Goal: Information Seeking & Learning: Check status

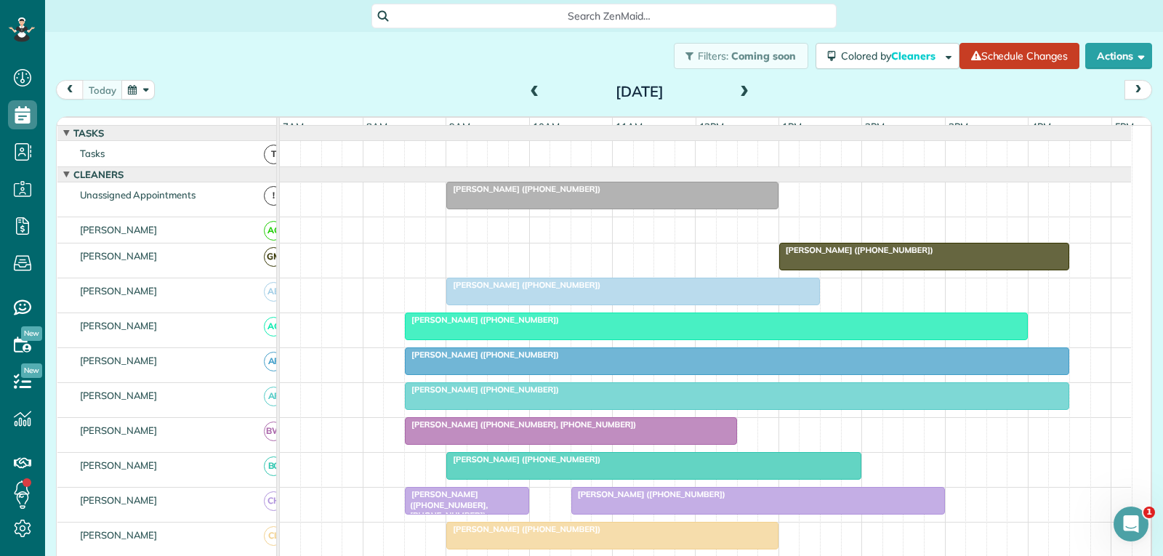
click at [624, 290] on div "[PERSON_NAME] ([PHONE_NUMBER])" at bounding box center [632, 285] width 365 height 10
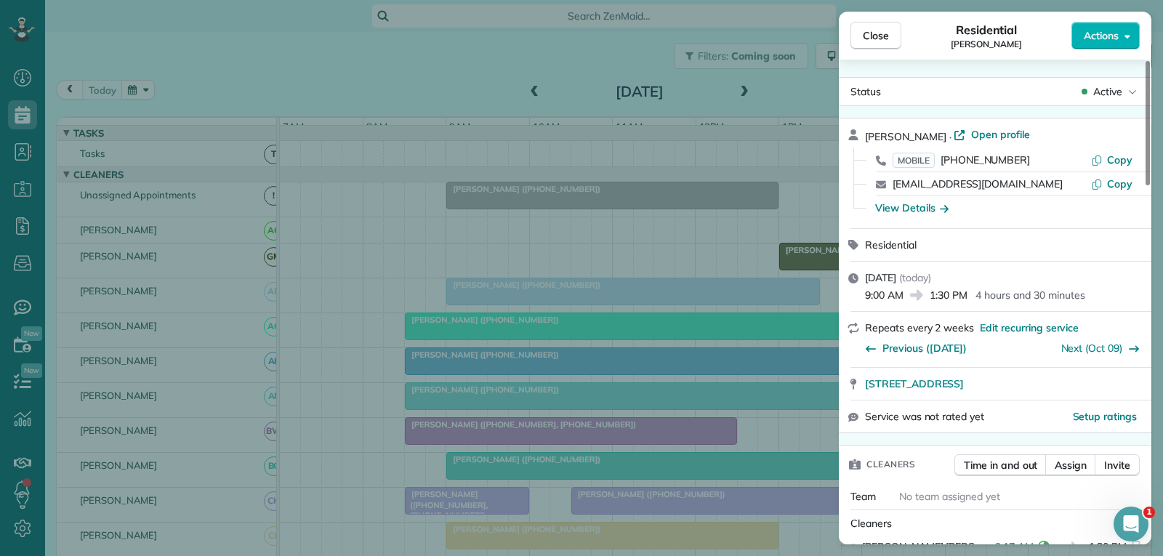
scroll to position [148, 0]
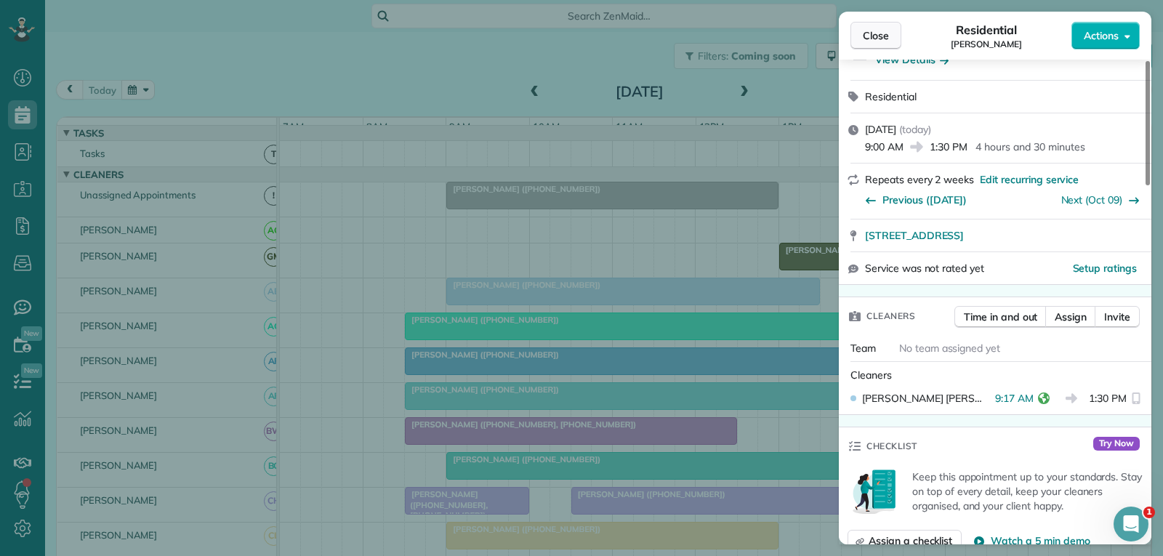
click at [876, 32] on span "Close" at bounding box center [875, 35] width 26 height 15
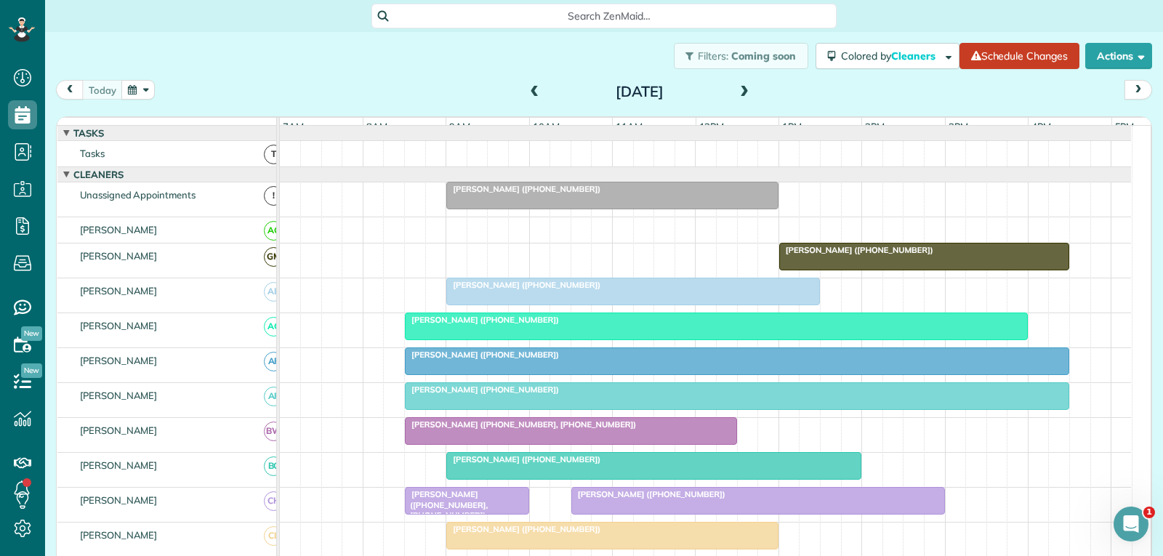
scroll to position [73, 0]
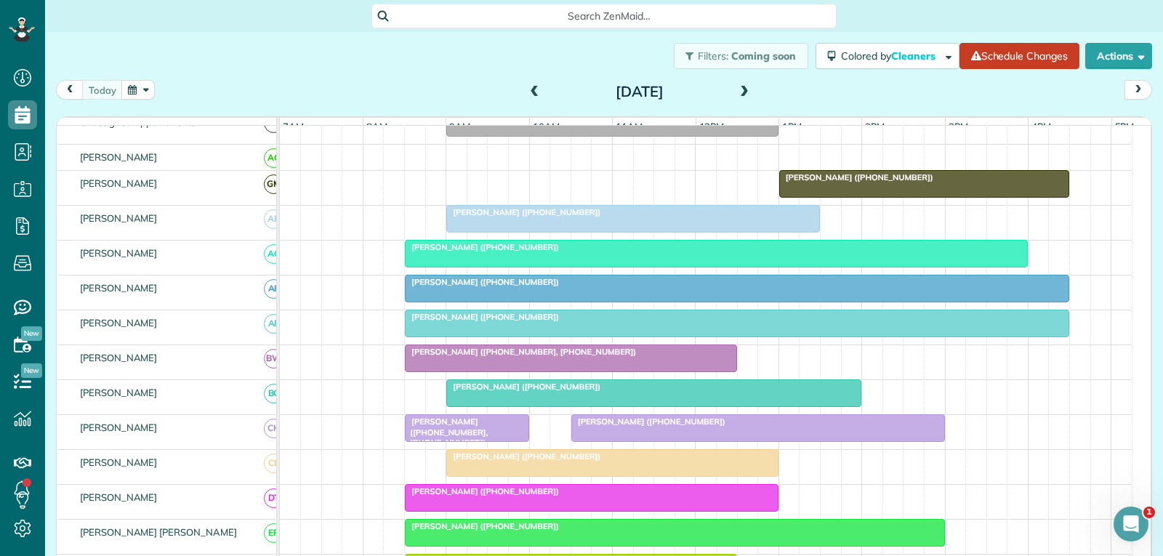
click at [640, 368] on div at bounding box center [570, 358] width 331 height 26
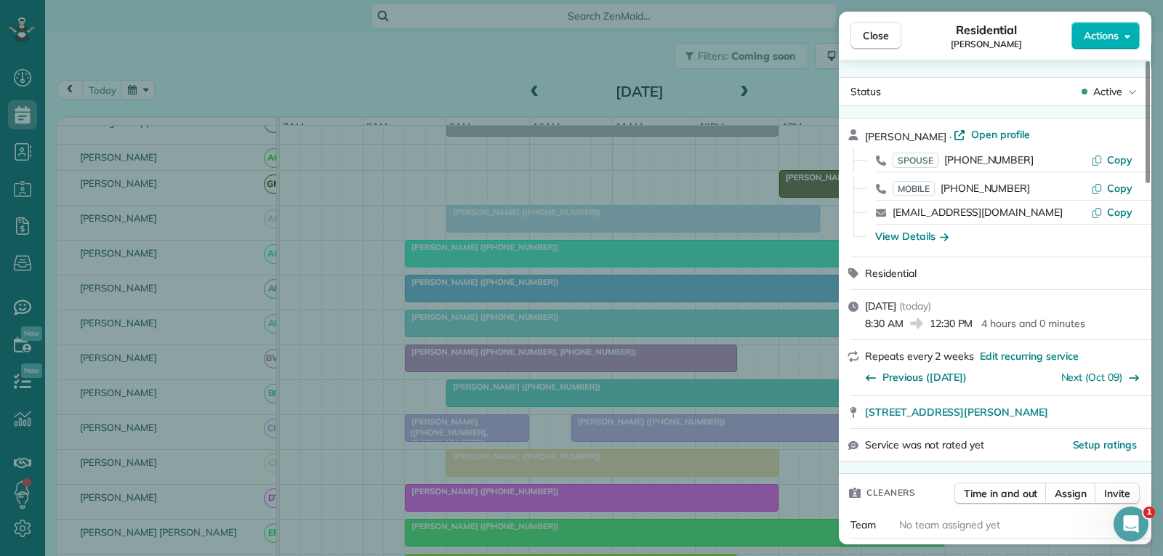
scroll to position [148, 0]
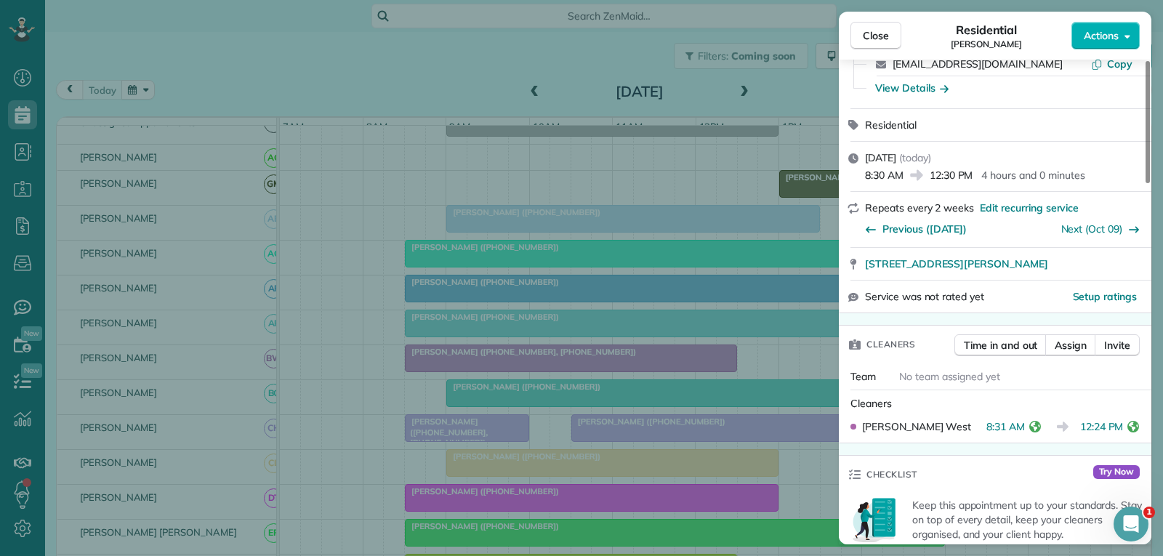
drag, startPoint x: 877, startPoint y: 31, endPoint x: 768, endPoint y: 169, distance: 175.3
click at [877, 31] on span "Close" at bounding box center [875, 35] width 26 height 15
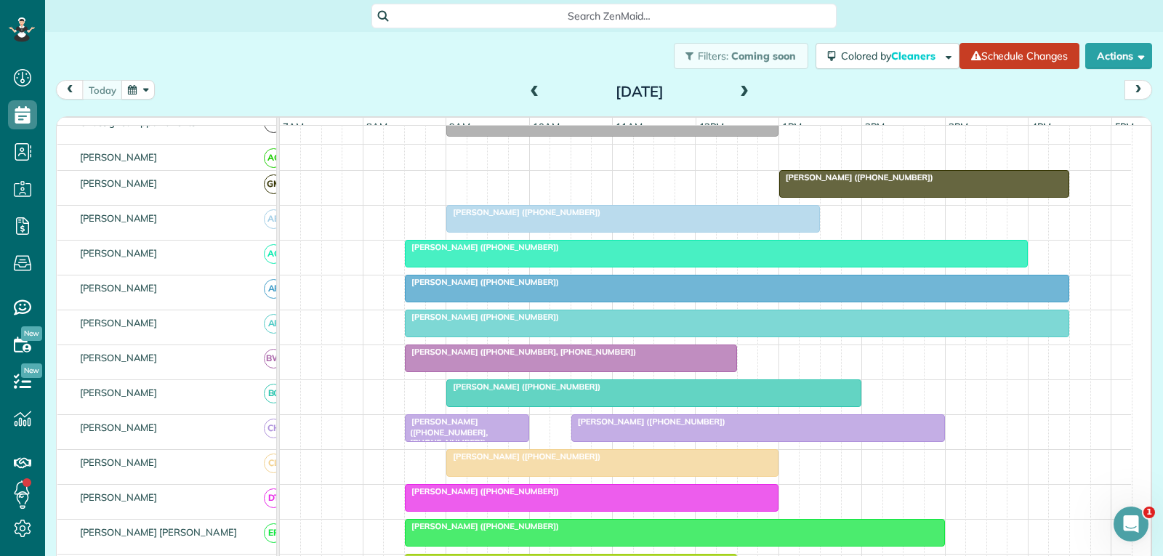
scroll to position [145, 0]
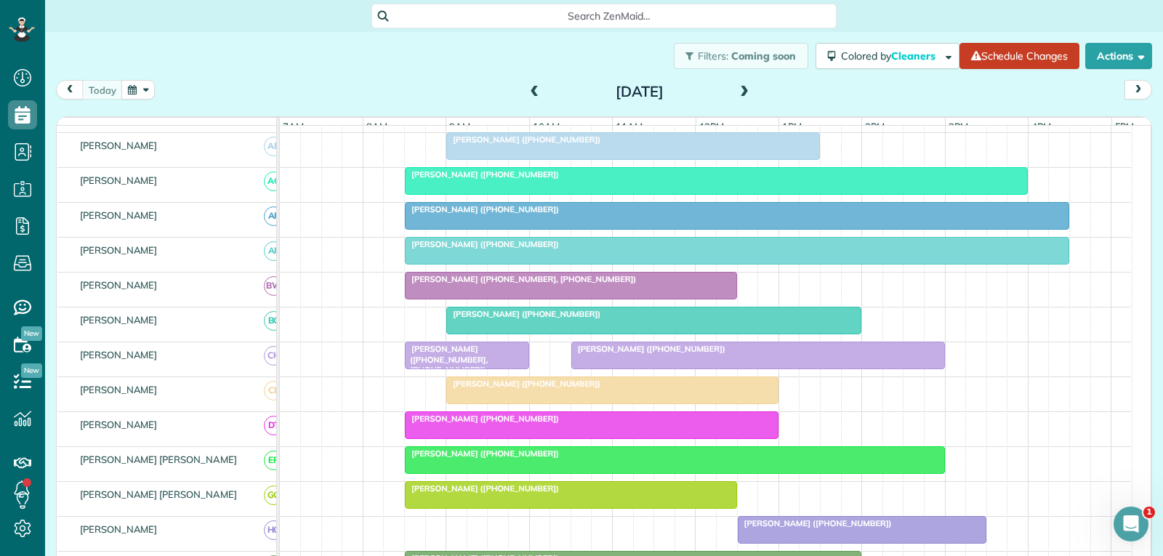
click at [476, 363] on span "[PERSON_NAME] ([PHONE_NUMBER], [PHONE_NUMBER])" at bounding box center [446, 359] width 84 height 31
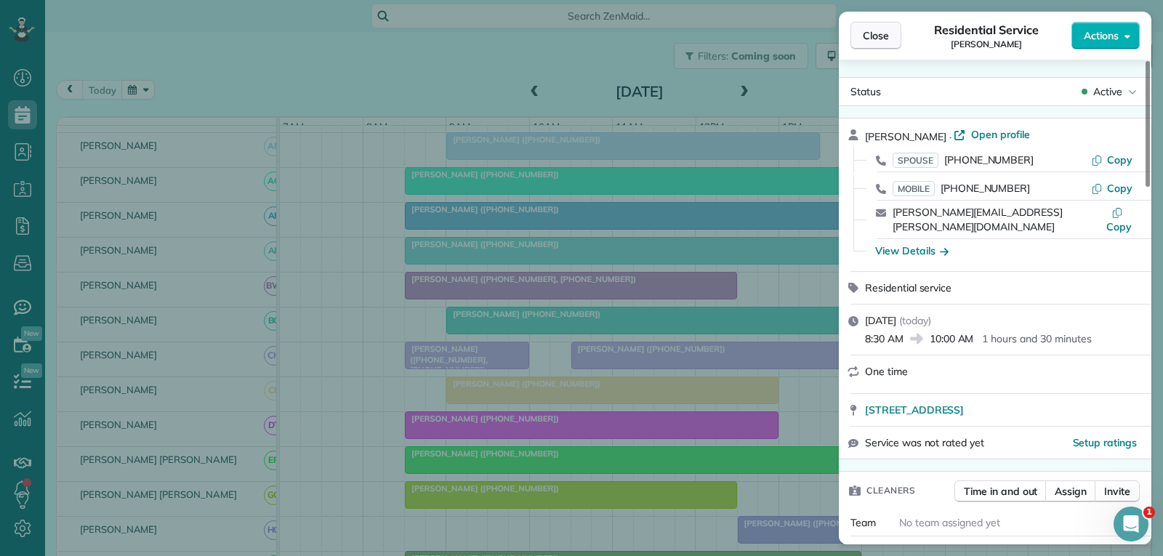
click at [879, 37] on span "Close" at bounding box center [875, 35] width 26 height 15
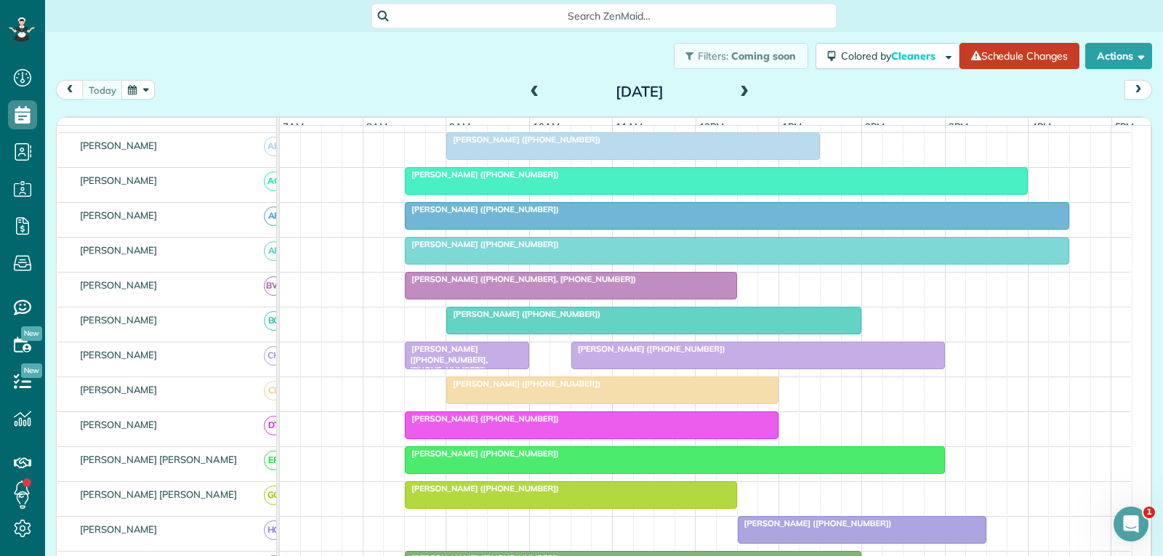
click at [688, 354] on span "[PERSON_NAME] ([PHONE_NUMBER])" at bounding box center [647, 349] width 155 height 10
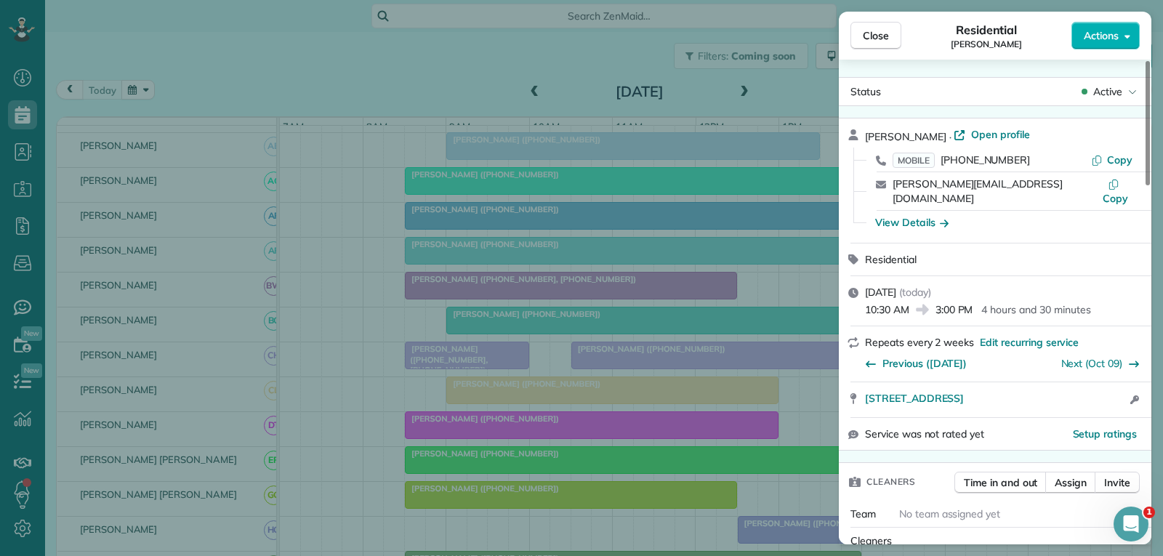
scroll to position [291, 0]
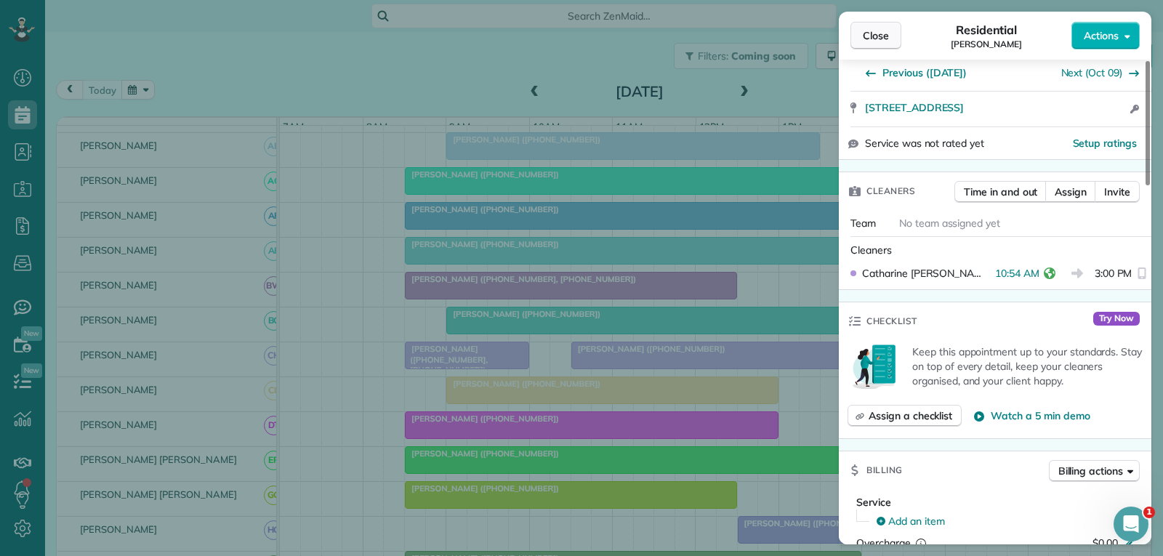
click at [879, 30] on span "Close" at bounding box center [875, 35] width 26 height 15
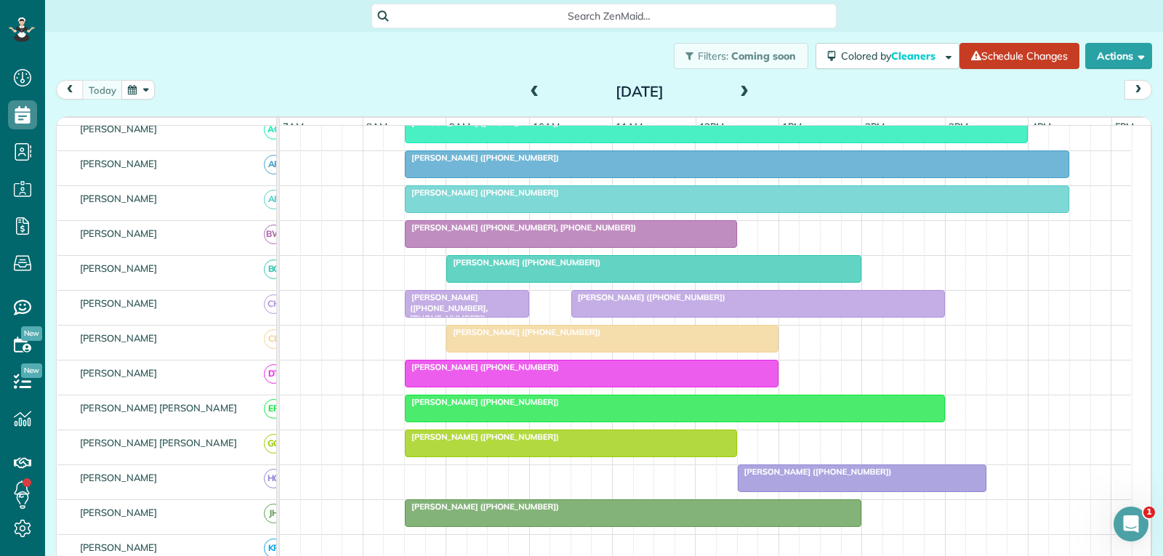
scroll to position [218, 0]
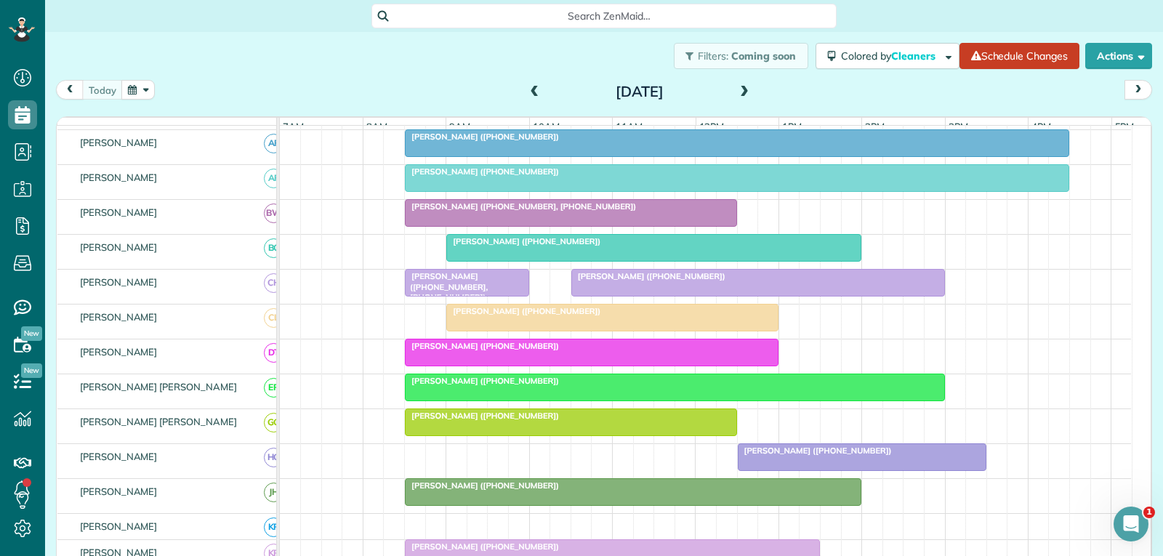
click at [606, 316] on div "[PERSON_NAME] ([PHONE_NUMBER])" at bounding box center [611, 311] width 323 height 10
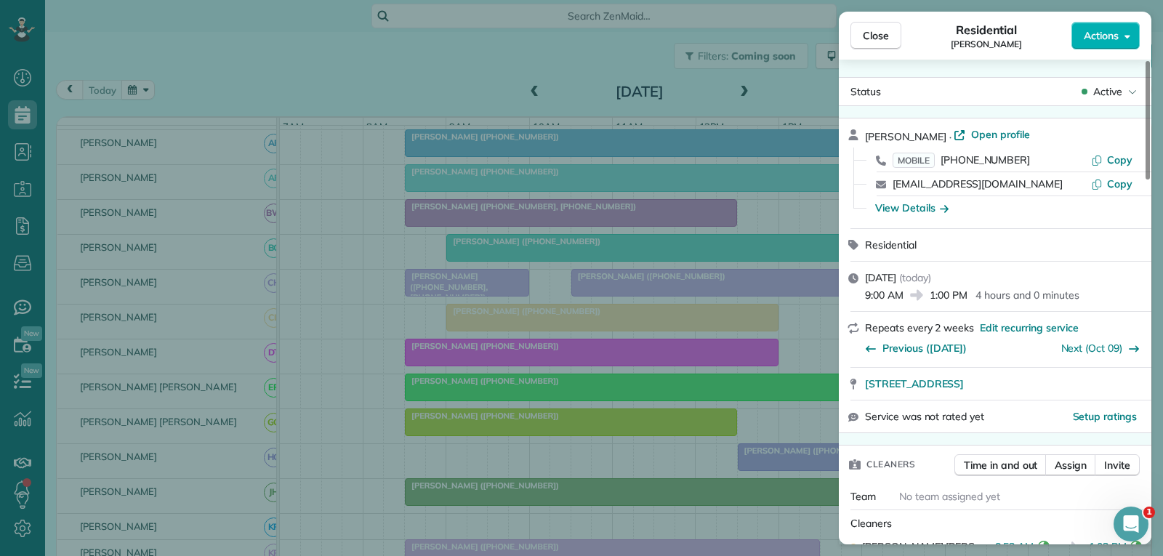
scroll to position [291, 0]
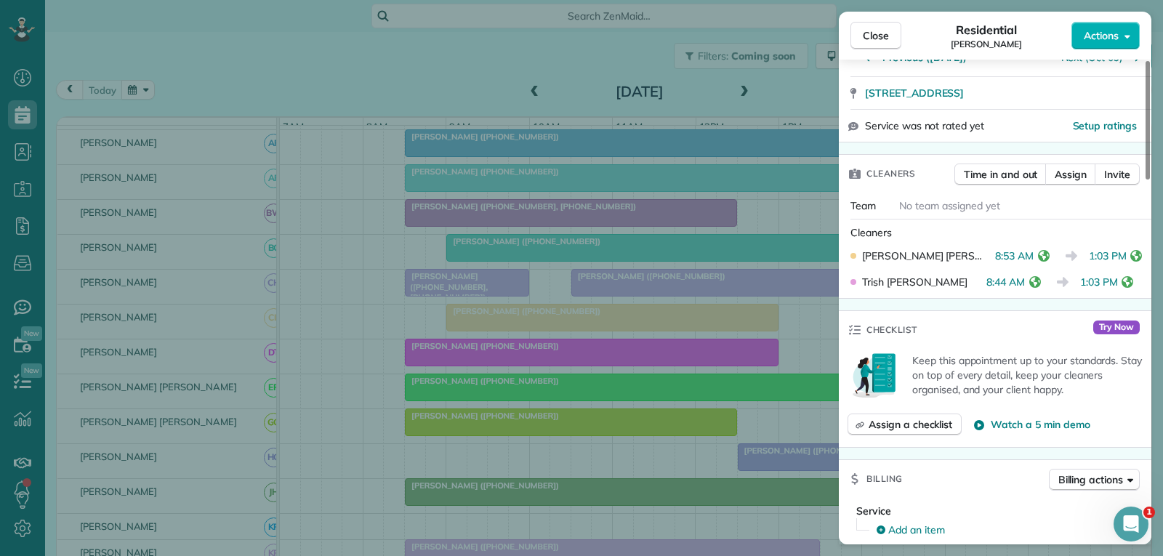
drag, startPoint x: 881, startPoint y: 31, endPoint x: 817, endPoint y: 147, distance: 133.7
click at [881, 31] on span "Close" at bounding box center [875, 35] width 26 height 15
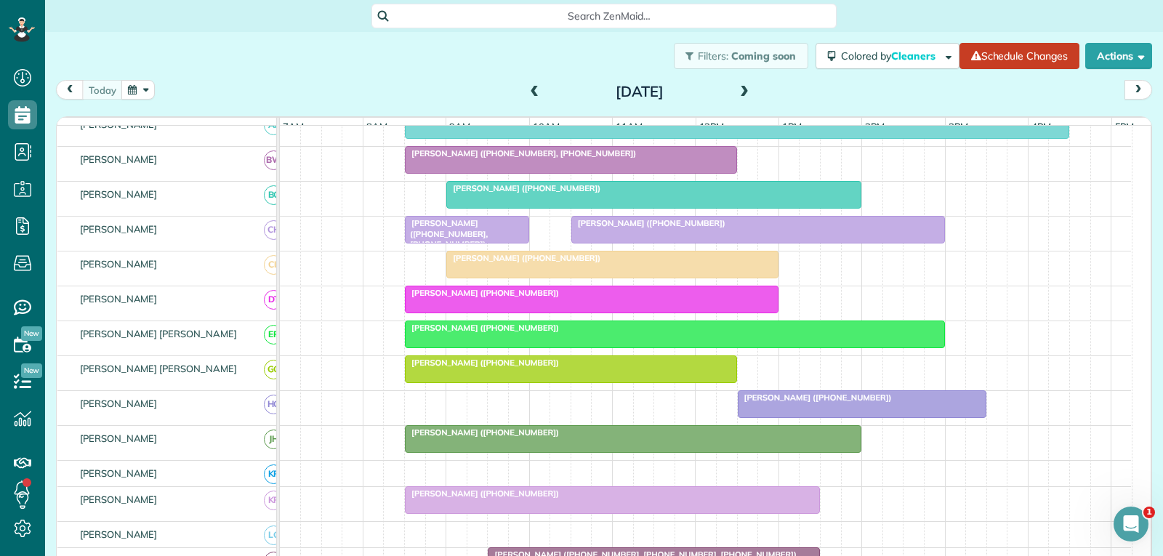
scroll to position [291, 0]
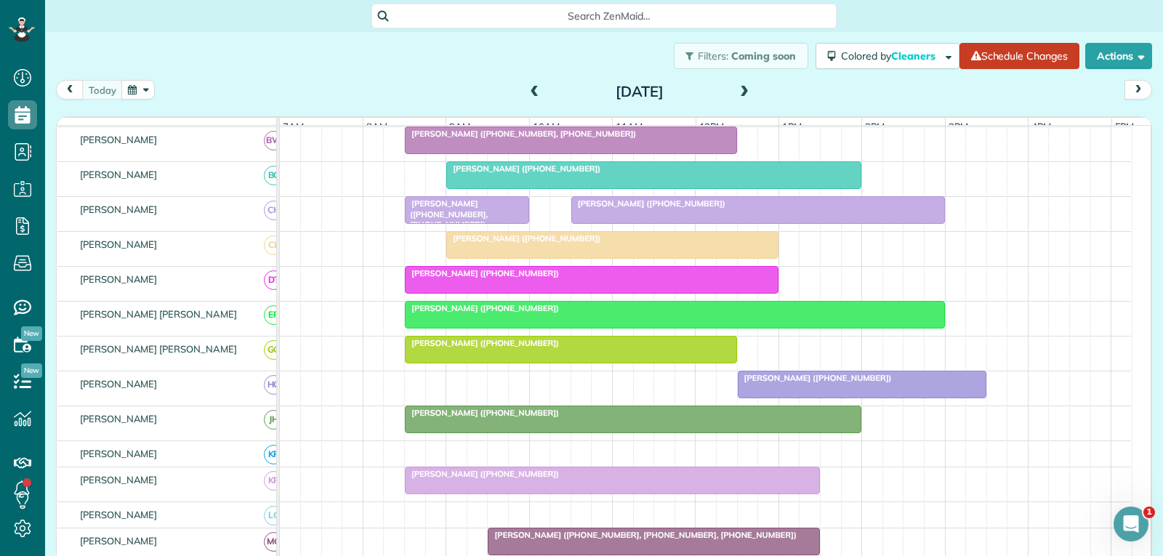
click at [637, 278] on div "[PERSON_NAME] ([PHONE_NUMBER])" at bounding box center [591, 273] width 365 height 10
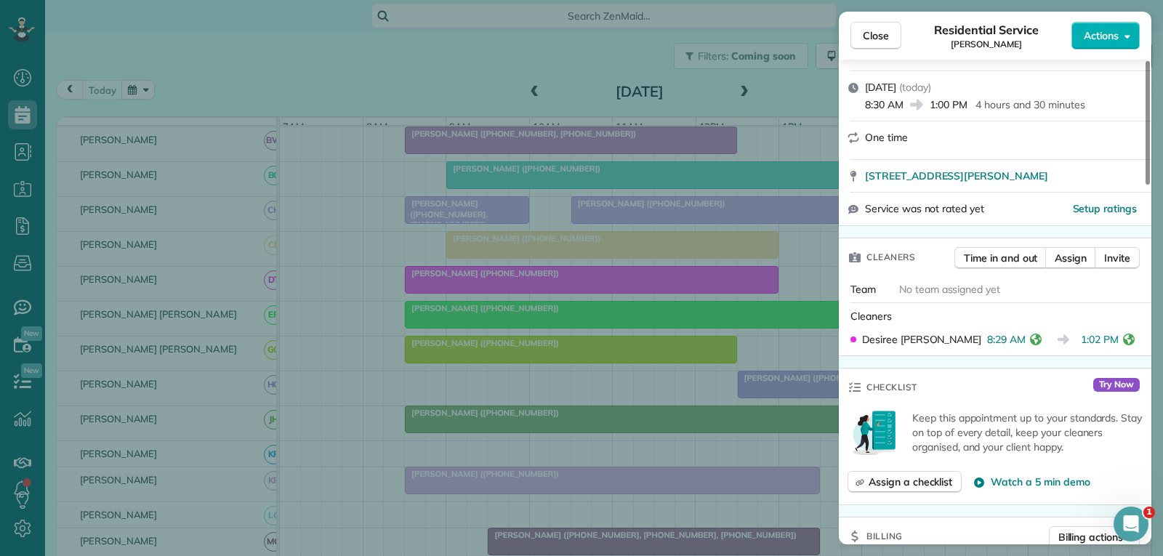
scroll to position [291, 0]
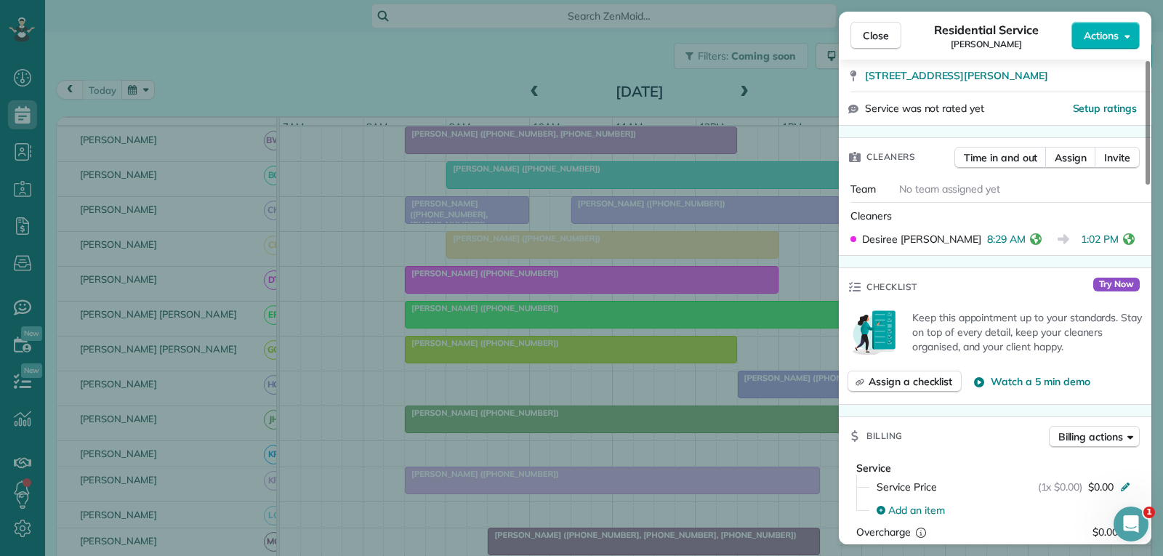
drag, startPoint x: 870, startPoint y: 32, endPoint x: 556, endPoint y: 205, distance: 359.0
click at [870, 32] on span "Close" at bounding box center [875, 35] width 26 height 15
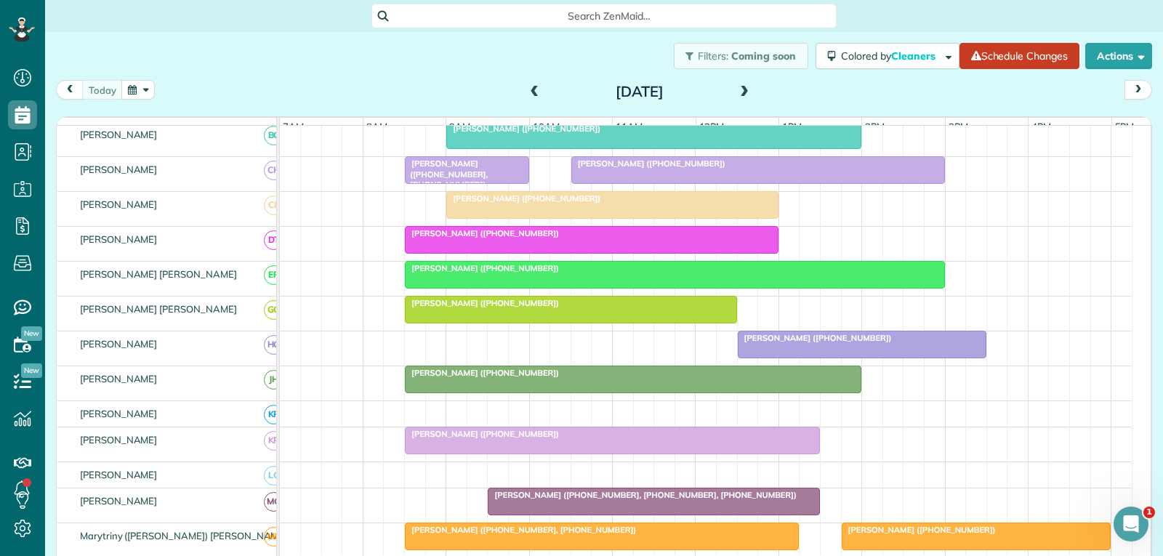
scroll to position [363, 0]
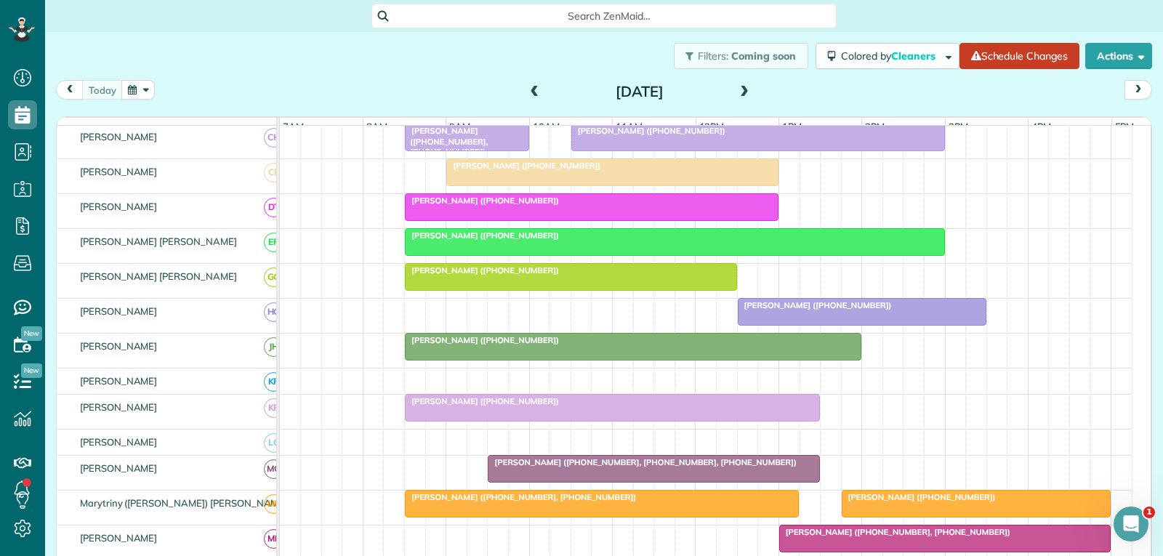
click at [605, 289] on div at bounding box center [570, 277] width 331 height 26
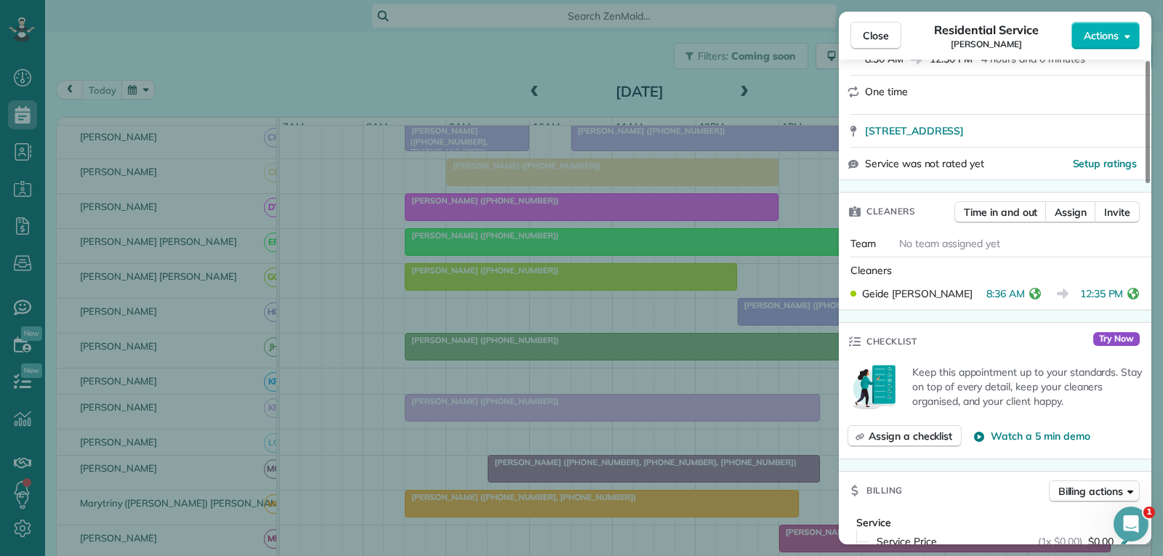
scroll to position [291, 0]
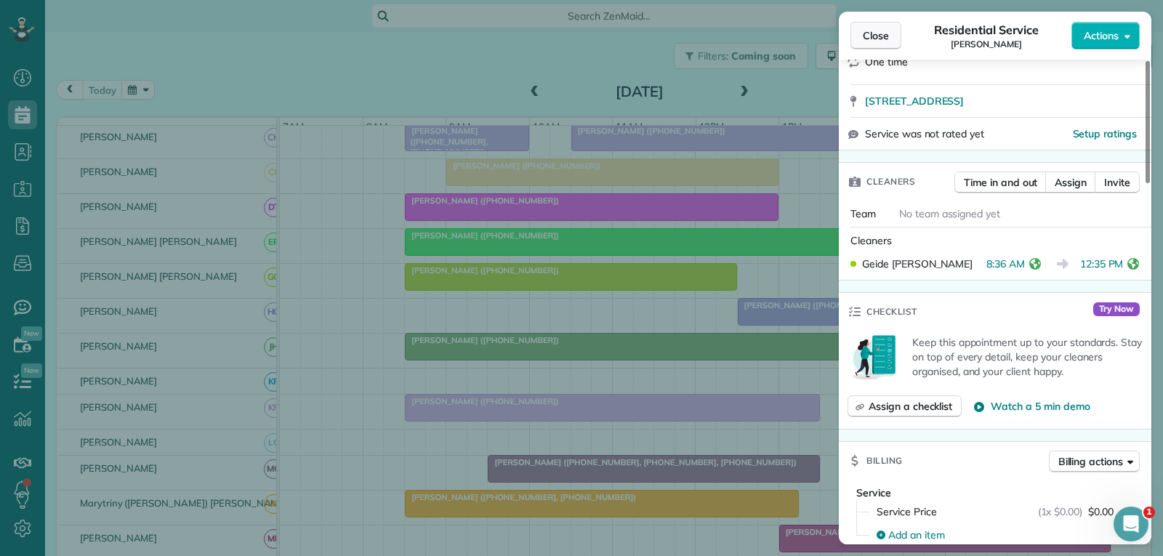
click at [876, 45] on button "Close" at bounding box center [875, 36] width 51 height 28
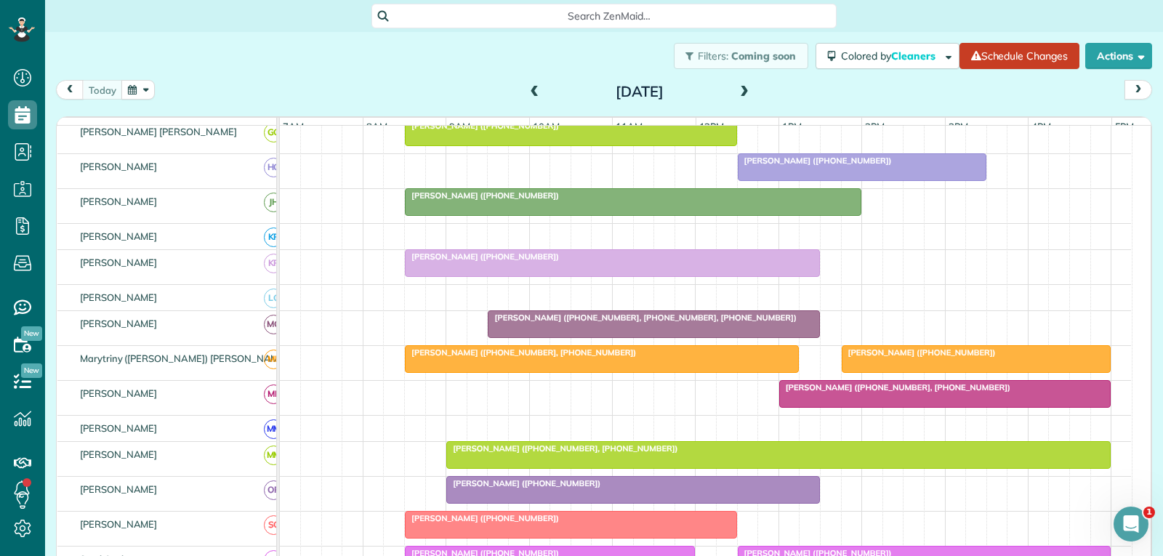
scroll to position [509, 0]
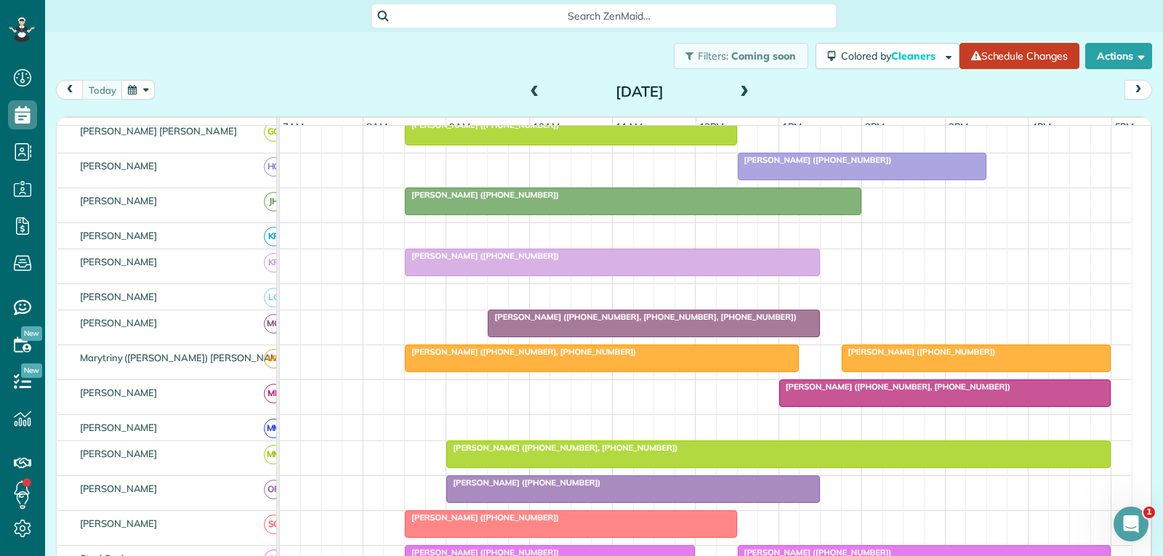
click at [793, 179] on div at bounding box center [861, 166] width 247 height 26
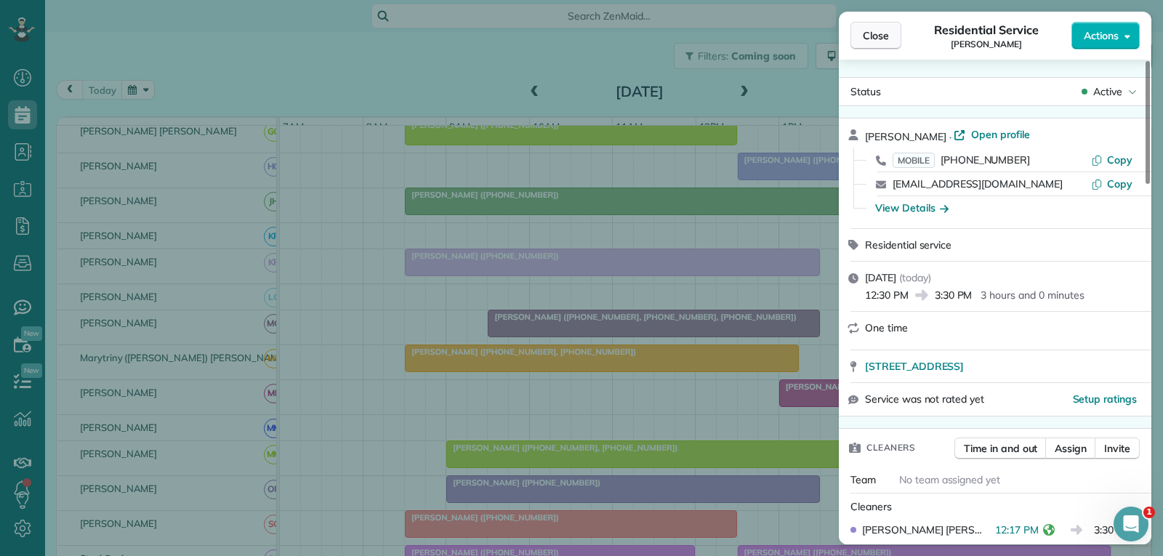
click at [884, 41] on span "Close" at bounding box center [875, 35] width 26 height 15
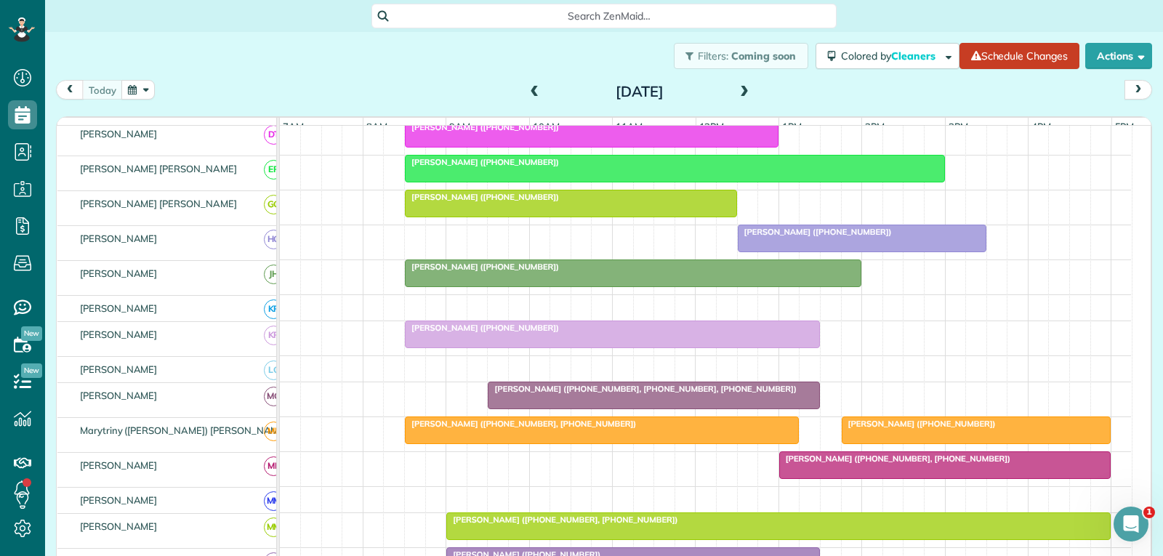
scroll to position [436, 0]
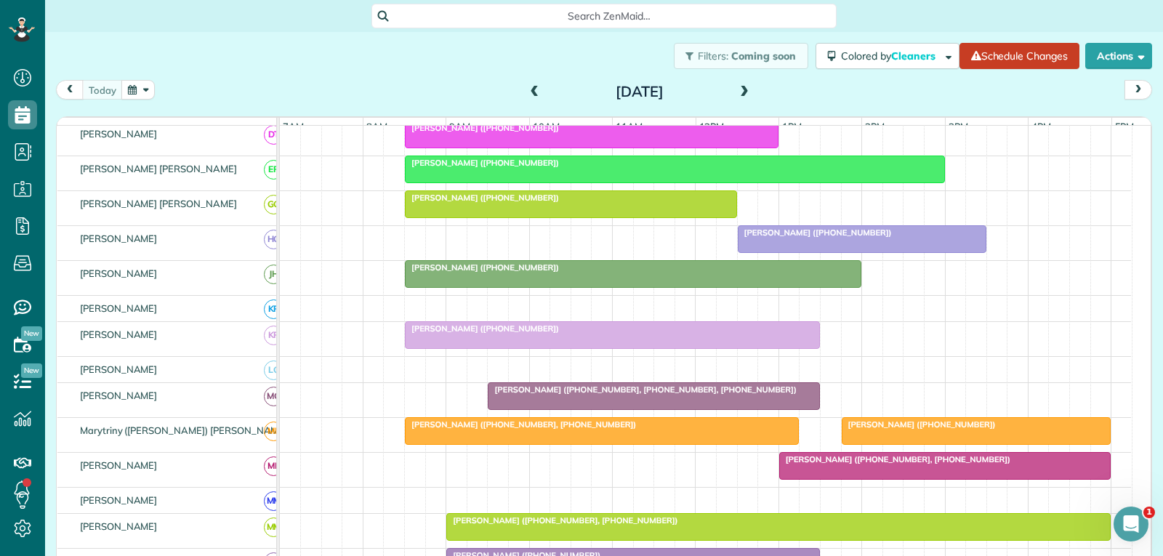
click at [753, 272] on div "[PERSON_NAME] ([PHONE_NUMBER])" at bounding box center [633, 267] width 448 height 10
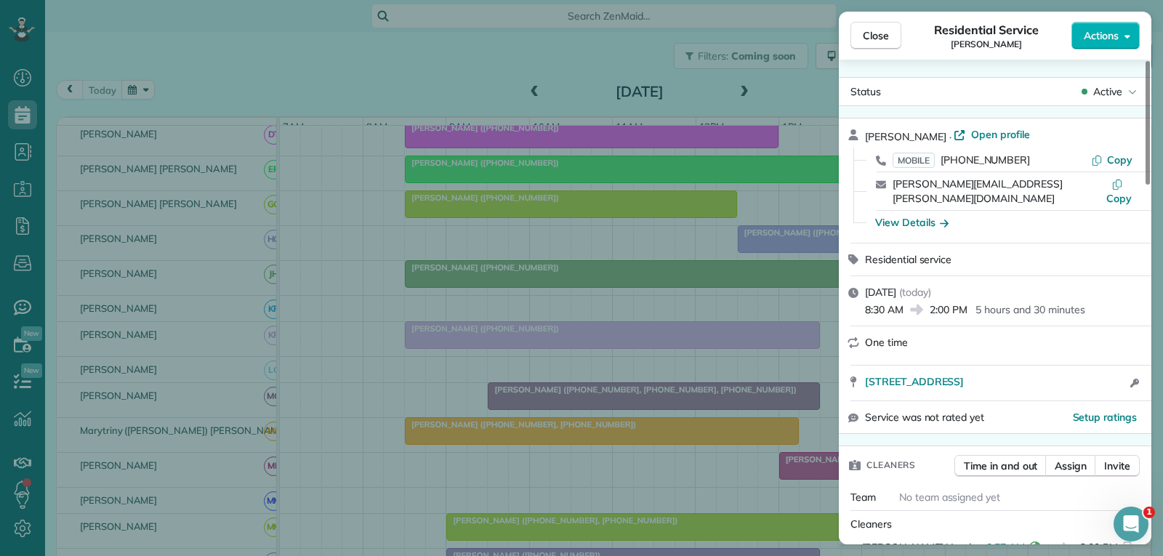
scroll to position [145, 0]
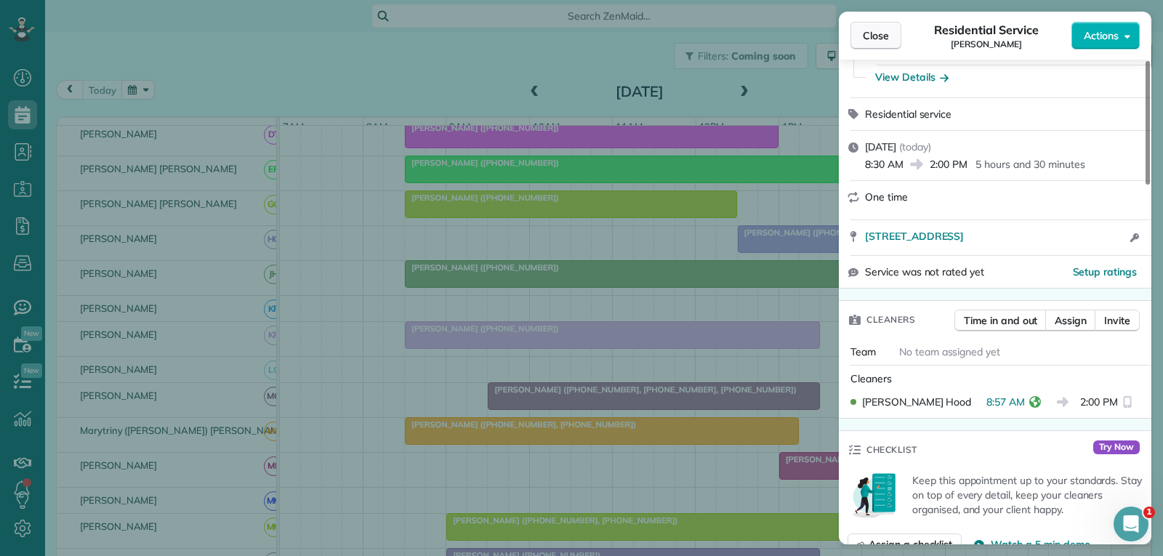
click at [878, 36] on span "Close" at bounding box center [875, 35] width 26 height 15
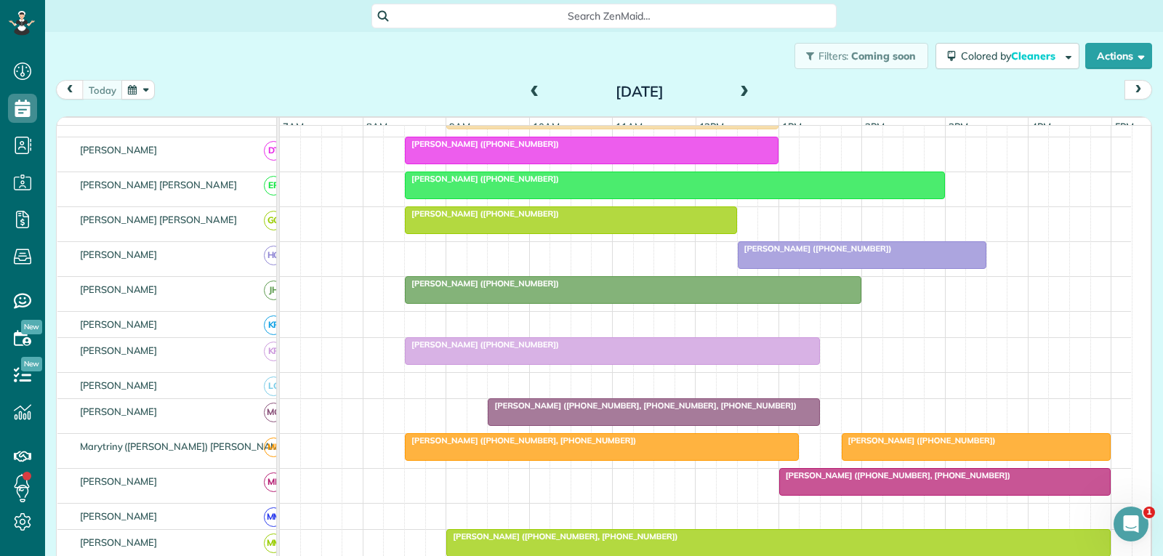
scroll to position [509, 0]
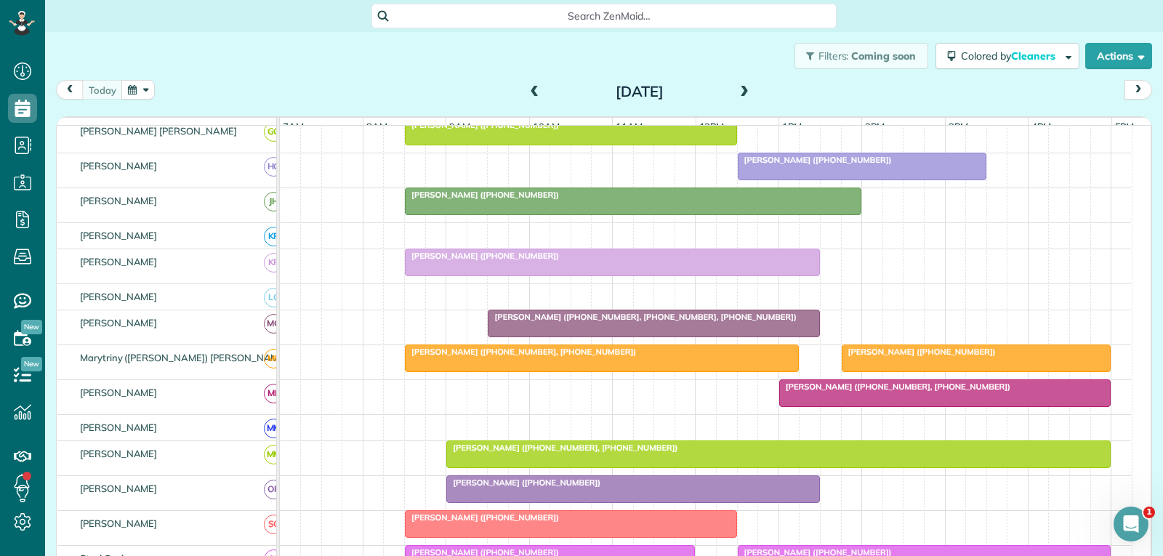
click at [566, 261] on div "[PERSON_NAME] ([PHONE_NUMBER])" at bounding box center [612, 256] width 406 height 10
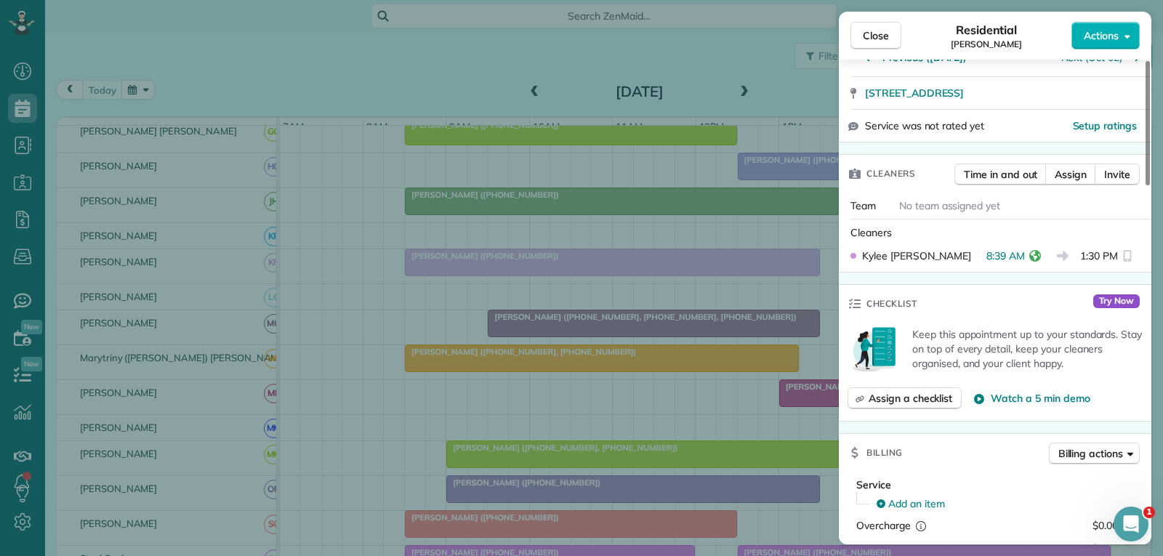
scroll to position [291, 0]
click at [866, 35] on span "Close" at bounding box center [875, 35] width 26 height 15
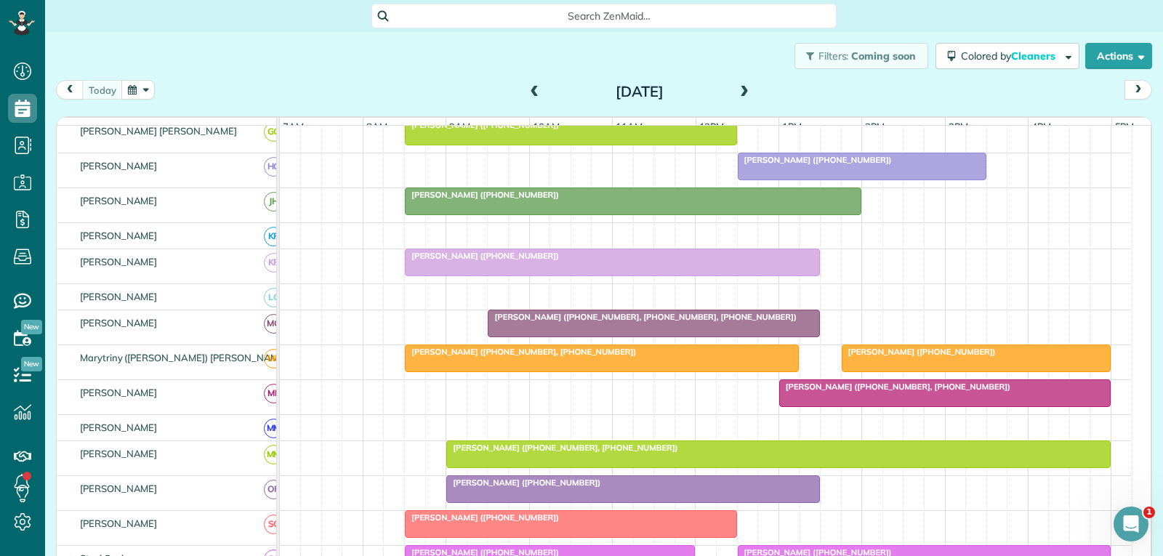
click at [704, 335] on div at bounding box center [653, 323] width 331 height 26
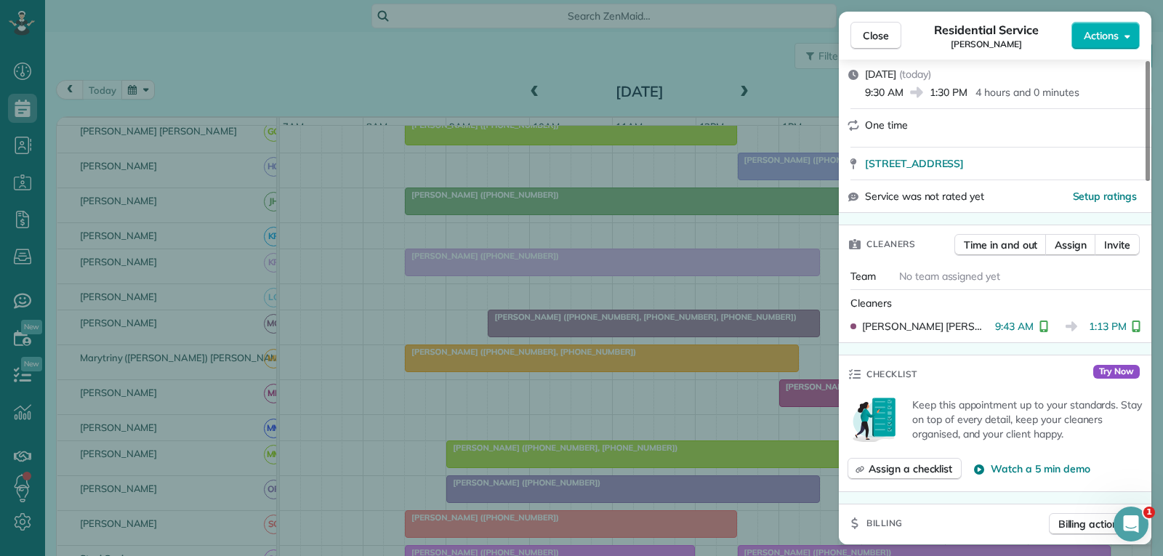
scroll to position [291, 0]
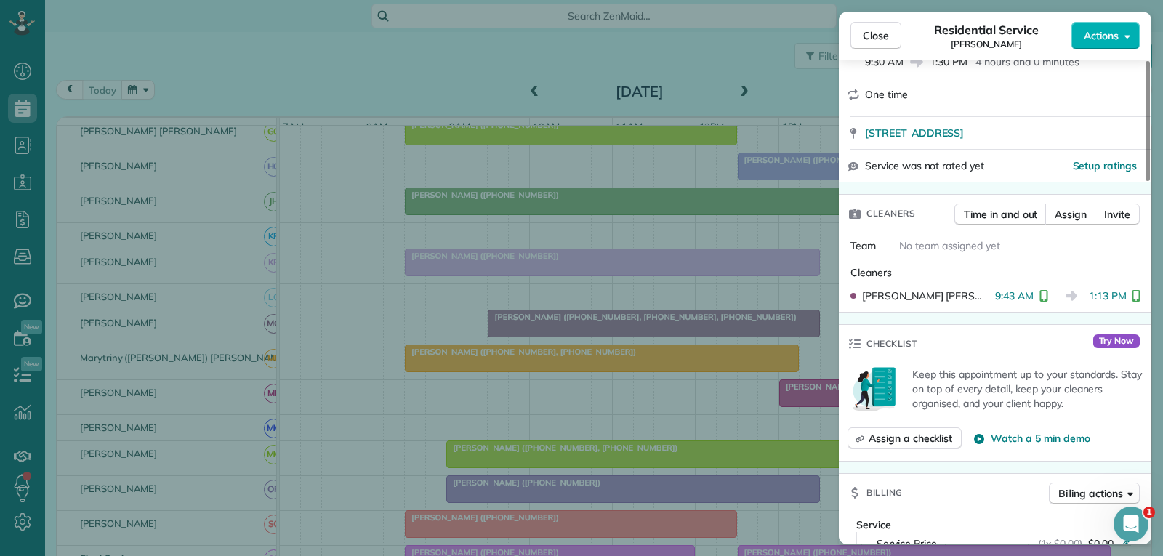
drag, startPoint x: 877, startPoint y: 34, endPoint x: 774, endPoint y: 169, distance: 170.0
click at [877, 34] on span "Close" at bounding box center [875, 35] width 26 height 15
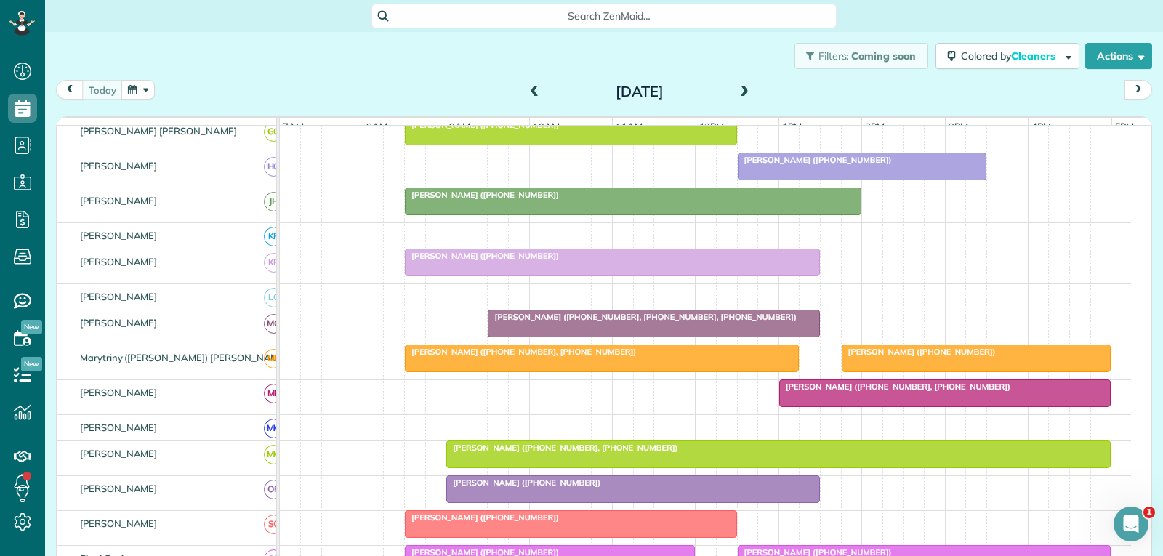
click at [627, 368] on div at bounding box center [601, 358] width 392 height 26
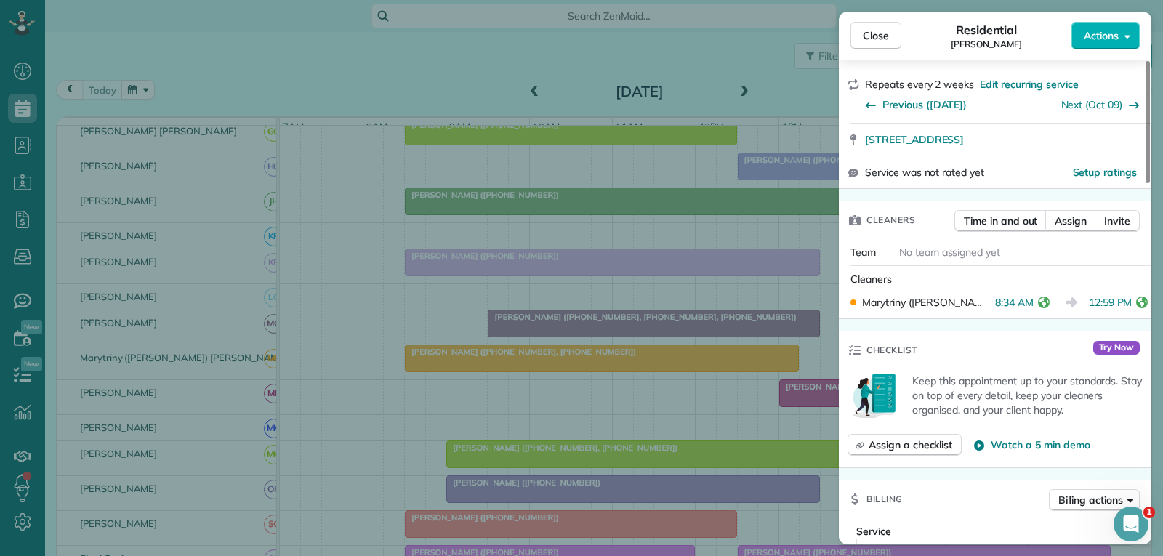
scroll to position [291, 0]
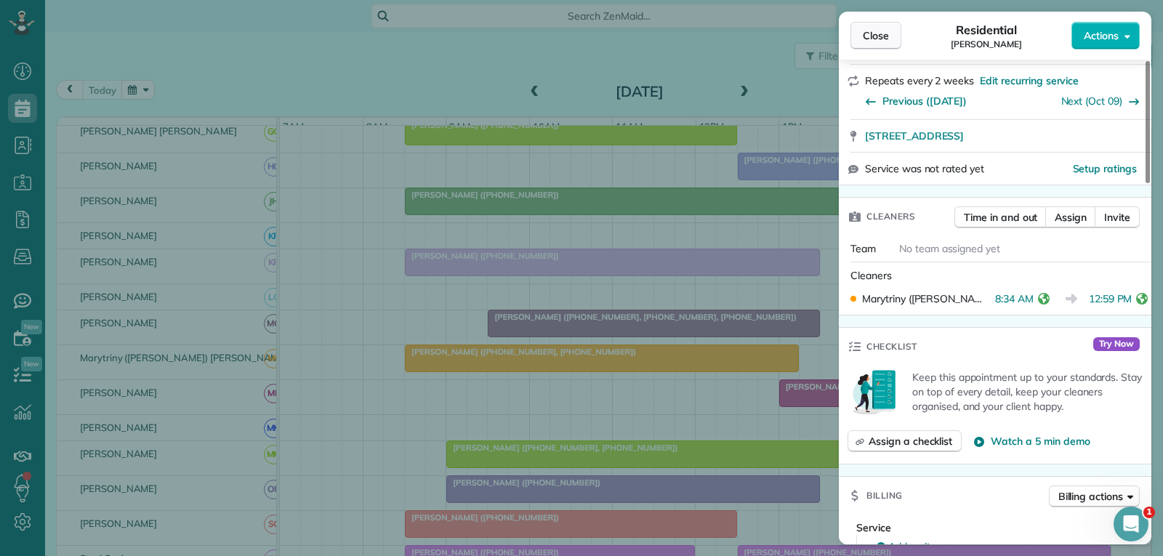
click at [892, 33] on button "Close" at bounding box center [875, 36] width 51 height 28
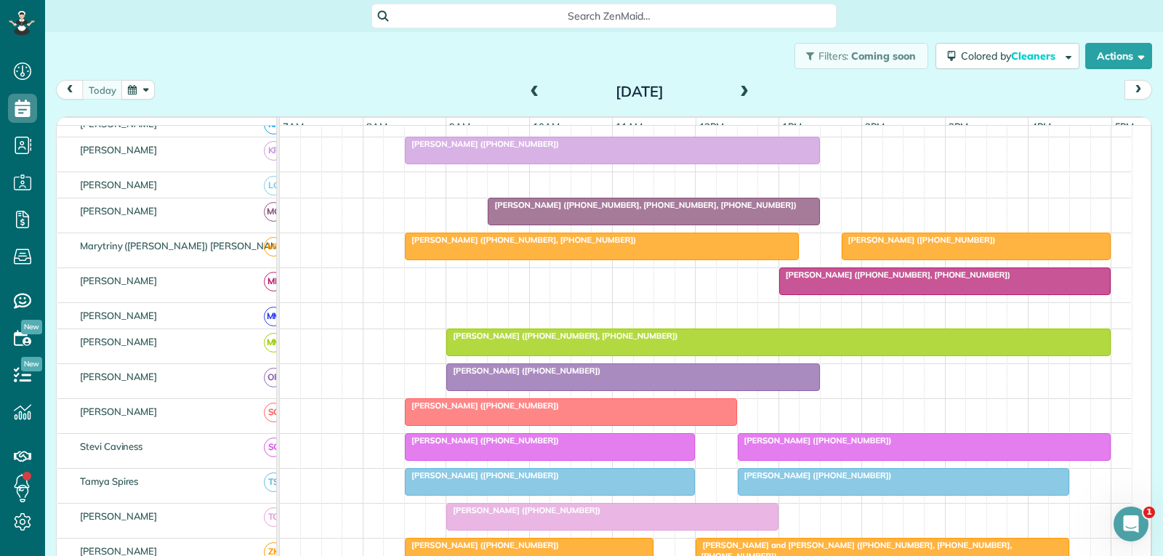
scroll to position [654, 0]
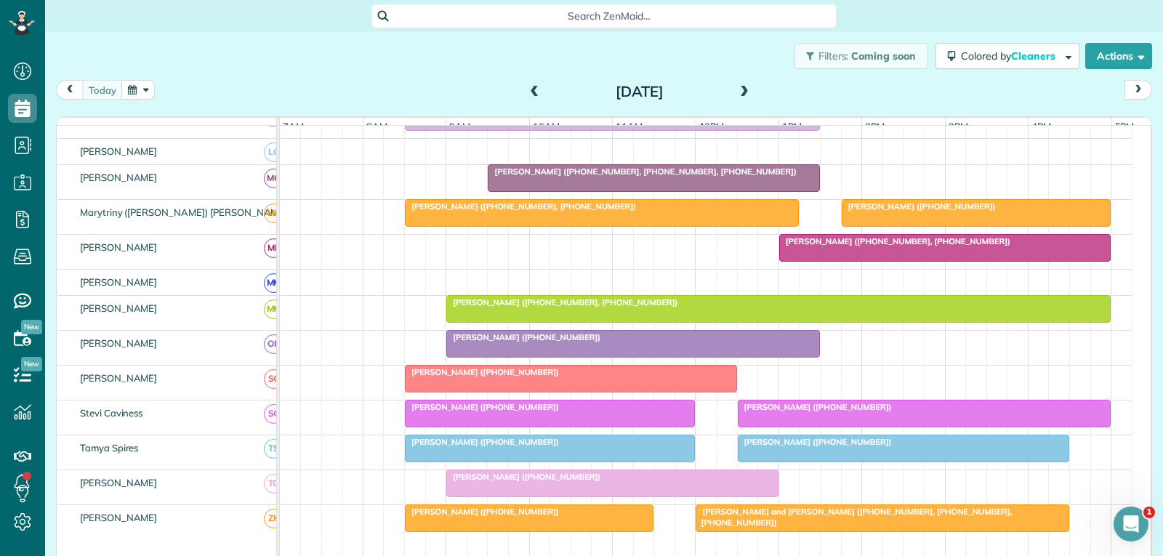
click at [965, 224] on div at bounding box center [976, 213] width 268 height 26
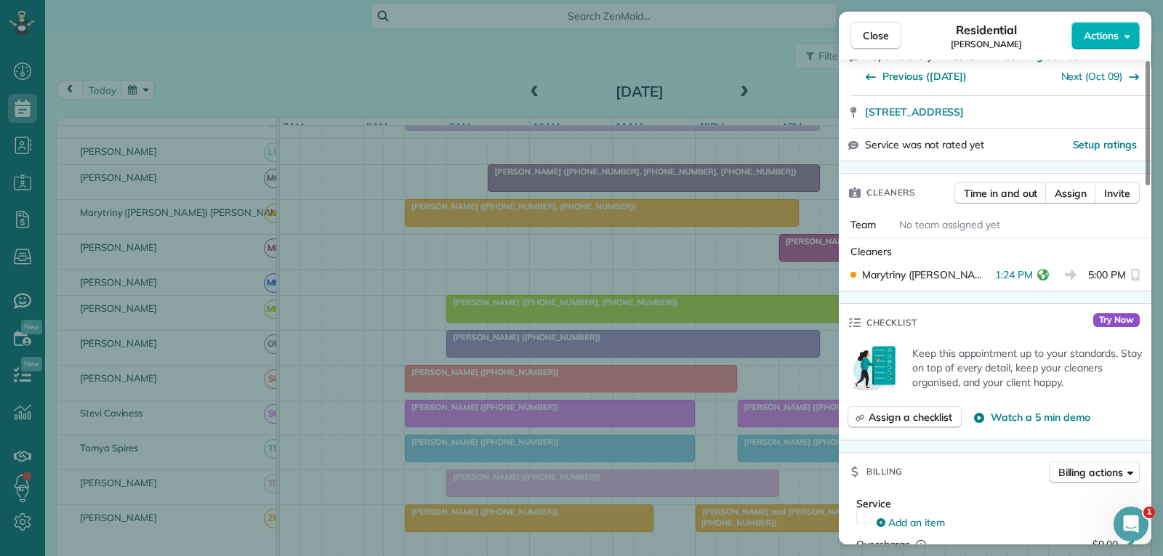
scroll to position [291, 0]
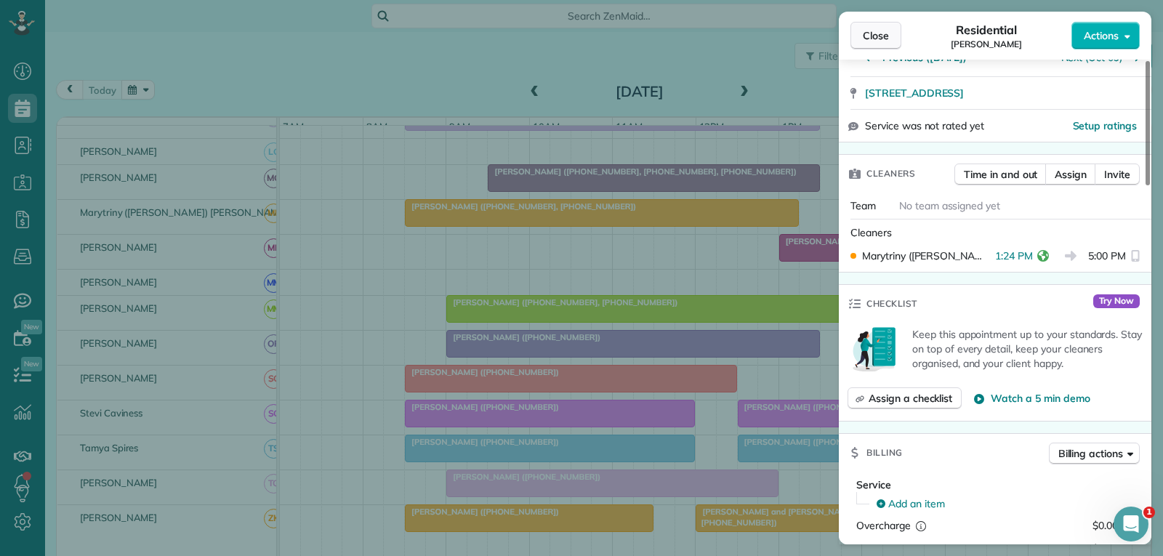
click at [875, 39] on span "Close" at bounding box center [875, 35] width 26 height 15
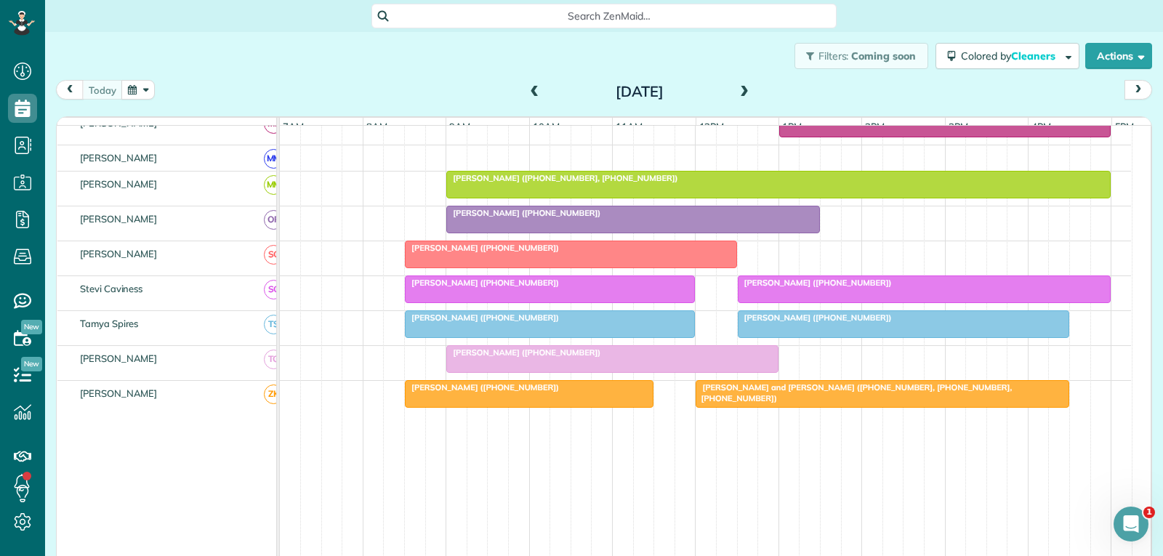
scroll to position [799, 0]
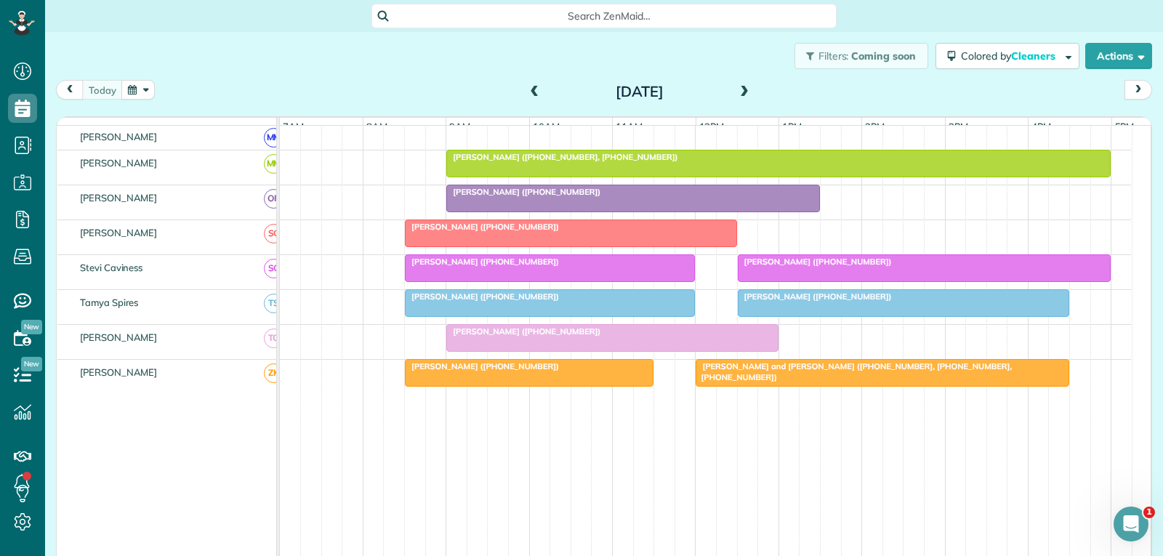
click at [618, 211] on div at bounding box center [633, 198] width 372 height 26
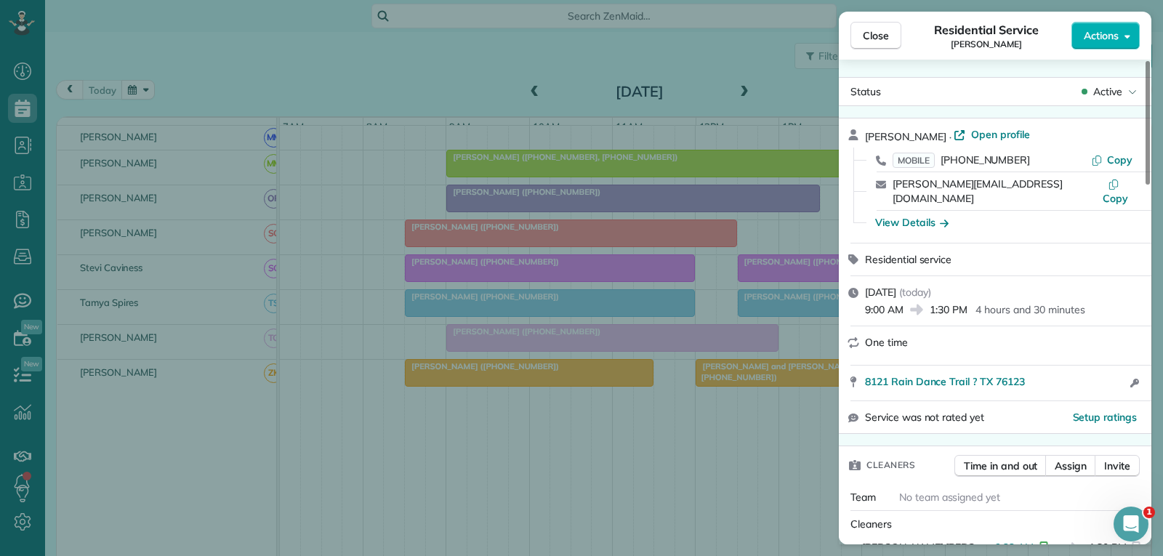
scroll to position [145, 0]
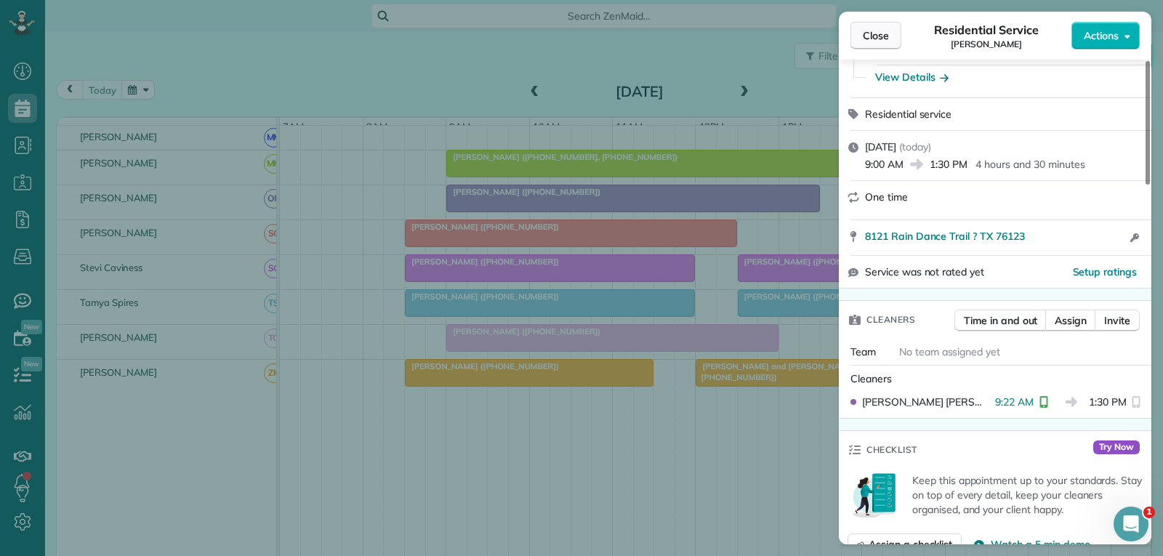
click at [882, 44] on button "Close" at bounding box center [875, 36] width 51 height 28
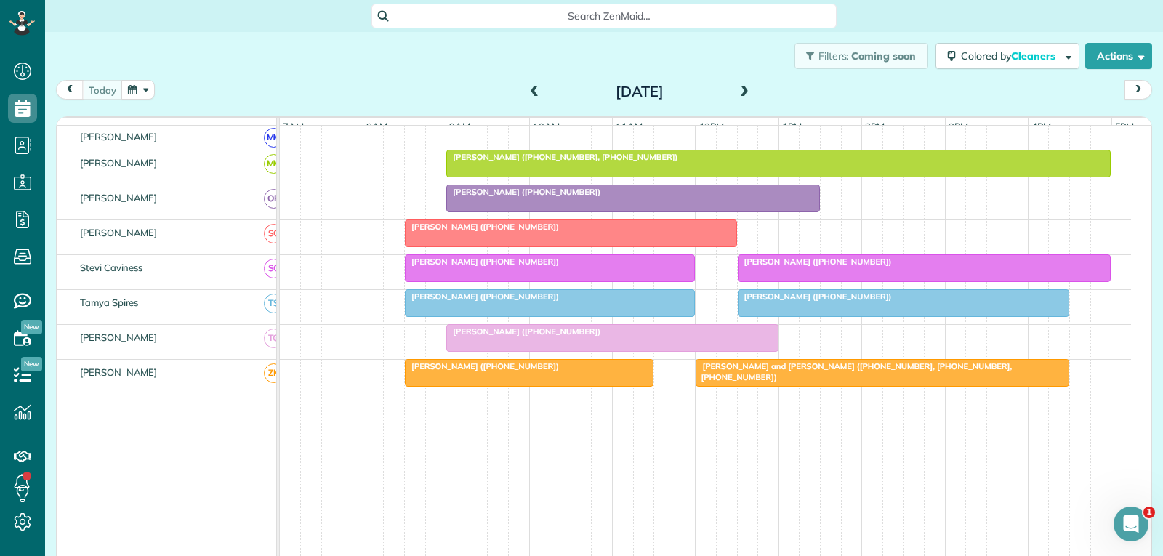
click at [645, 278] on div at bounding box center [549, 268] width 288 height 26
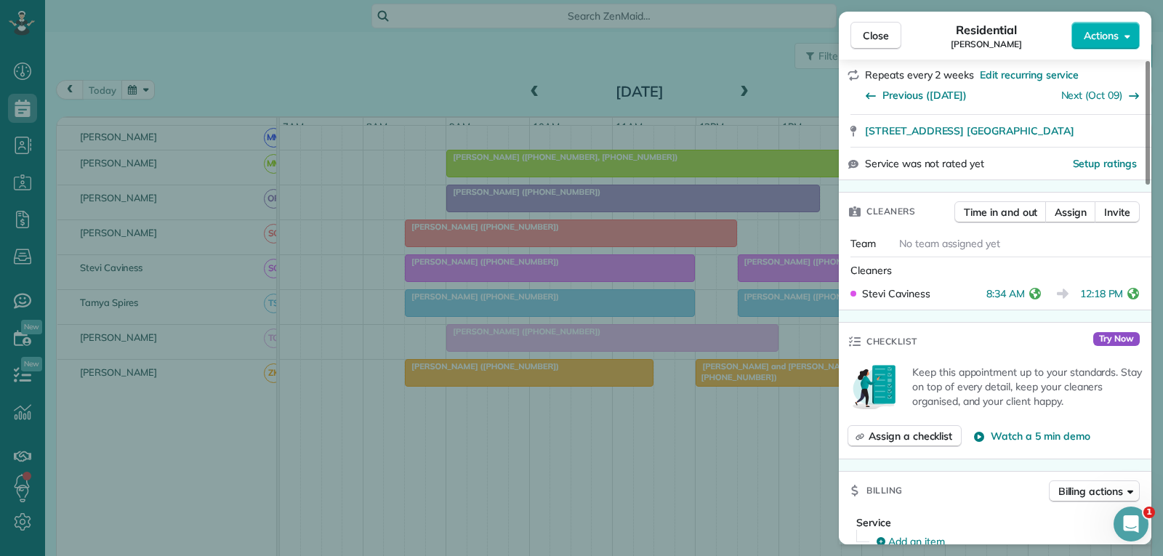
scroll to position [291, 0]
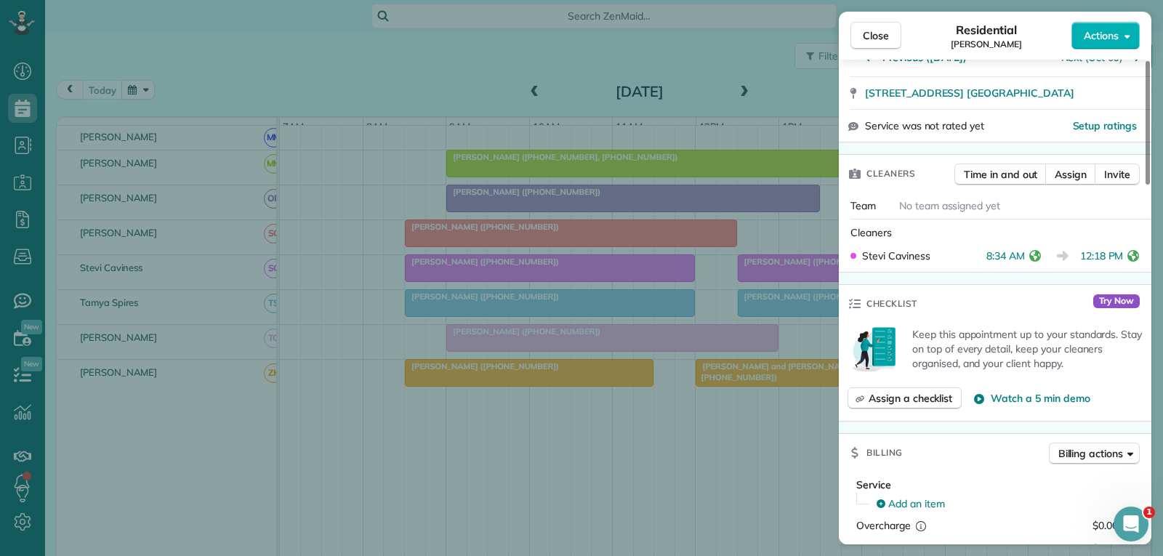
drag, startPoint x: 889, startPoint y: 33, endPoint x: 869, endPoint y: 150, distance: 119.3
click at [889, 33] on button "Close" at bounding box center [875, 36] width 51 height 28
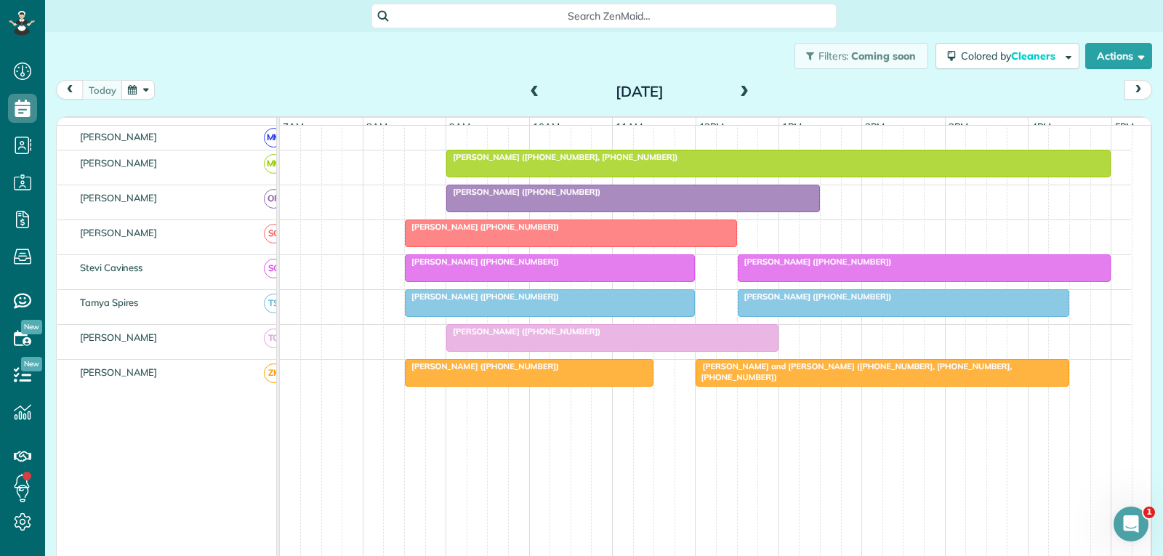
click at [816, 281] on div at bounding box center [924, 268] width 372 height 26
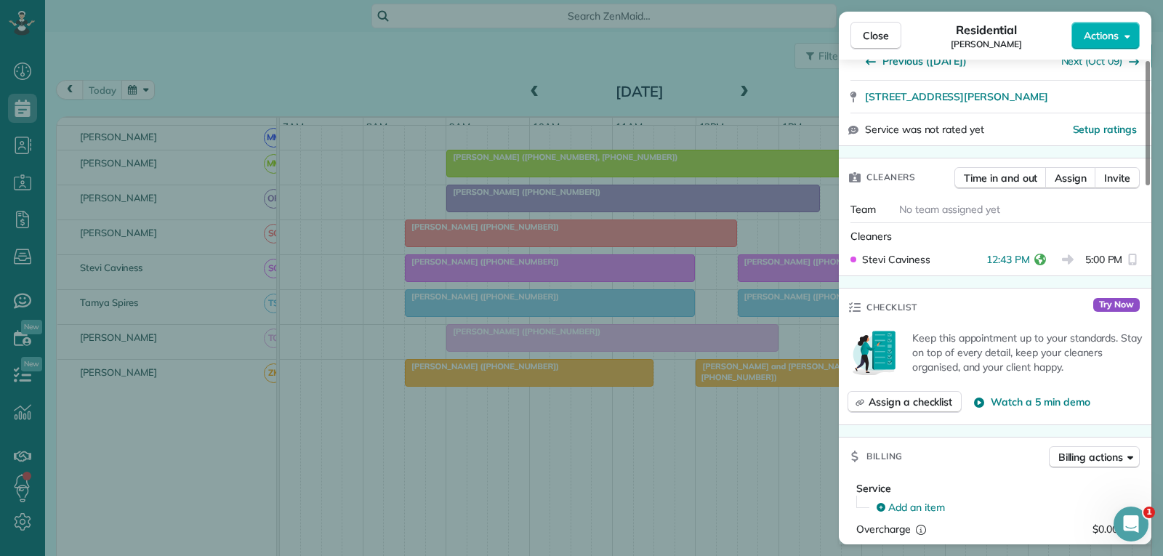
scroll to position [291, 0]
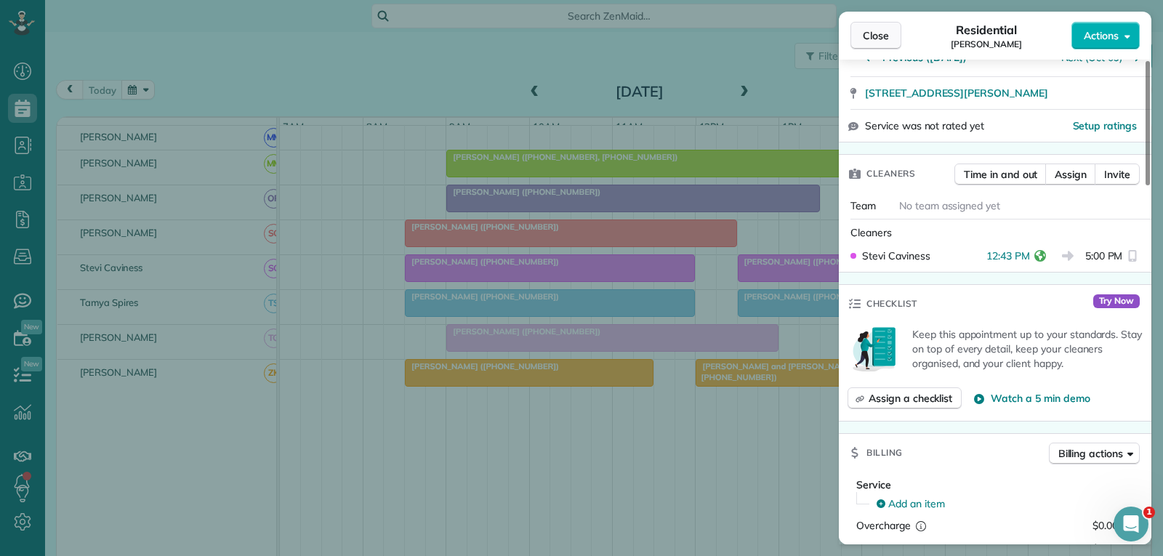
click at [862, 44] on button "Close" at bounding box center [875, 36] width 51 height 28
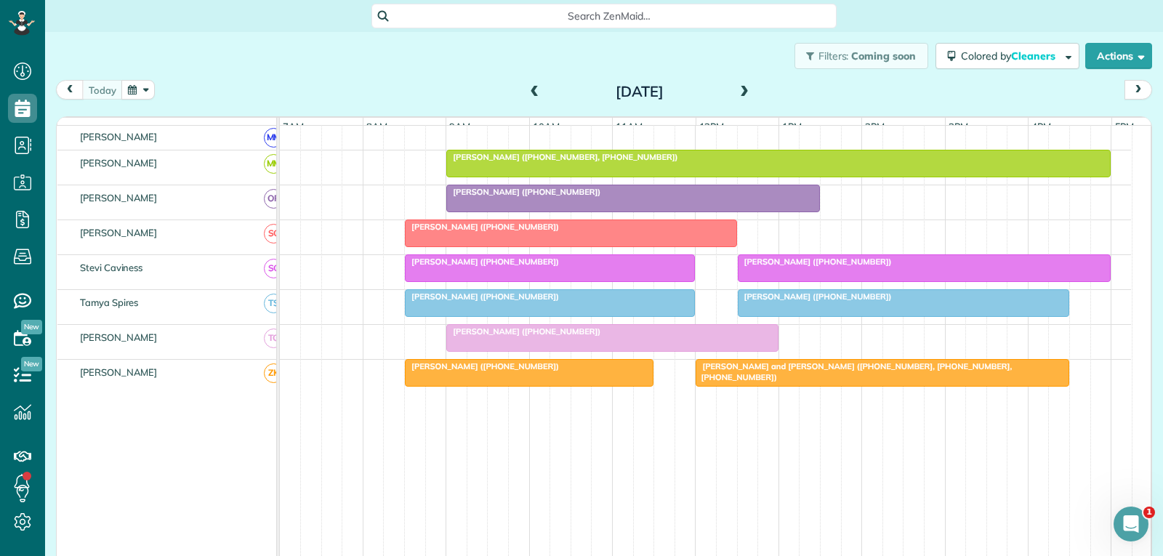
click at [547, 302] on div "[PERSON_NAME] ([PHONE_NUMBER])" at bounding box center [549, 296] width 281 height 10
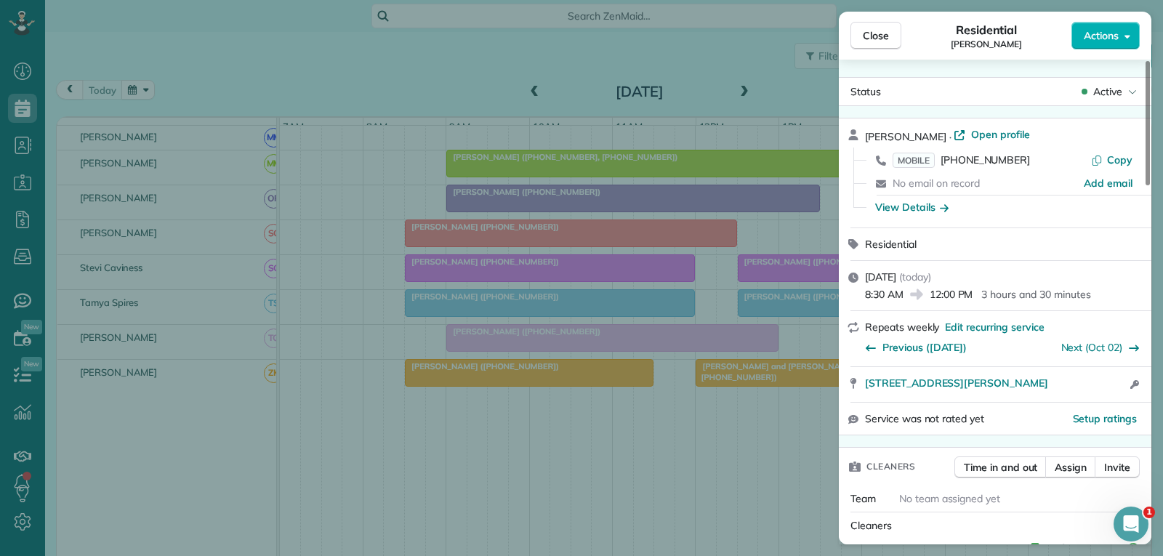
scroll to position [147, 0]
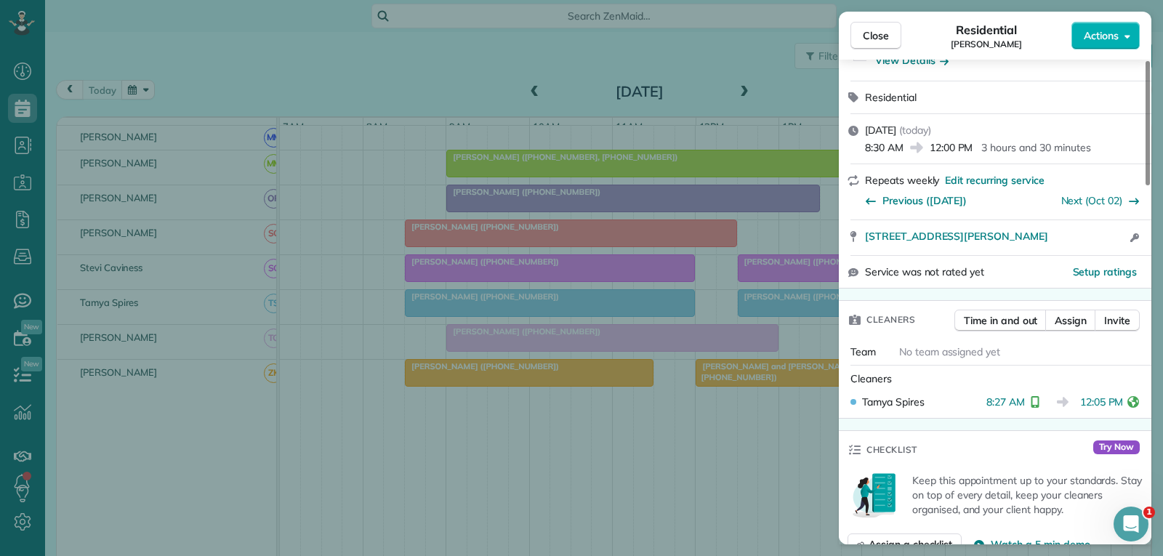
drag, startPoint x: 876, startPoint y: 37, endPoint x: 866, endPoint y: 54, distance: 19.6
click at [876, 37] on span "Close" at bounding box center [875, 35] width 26 height 15
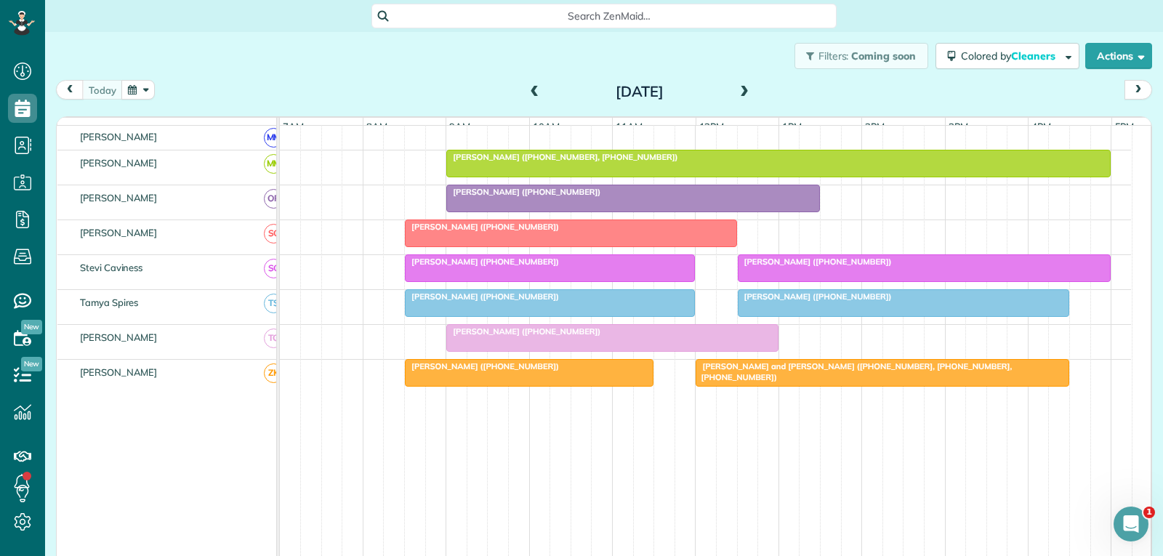
click at [801, 302] on span "[PERSON_NAME] ([PHONE_NUMBER])" at bounding box center [814, 296] width 155 height 10
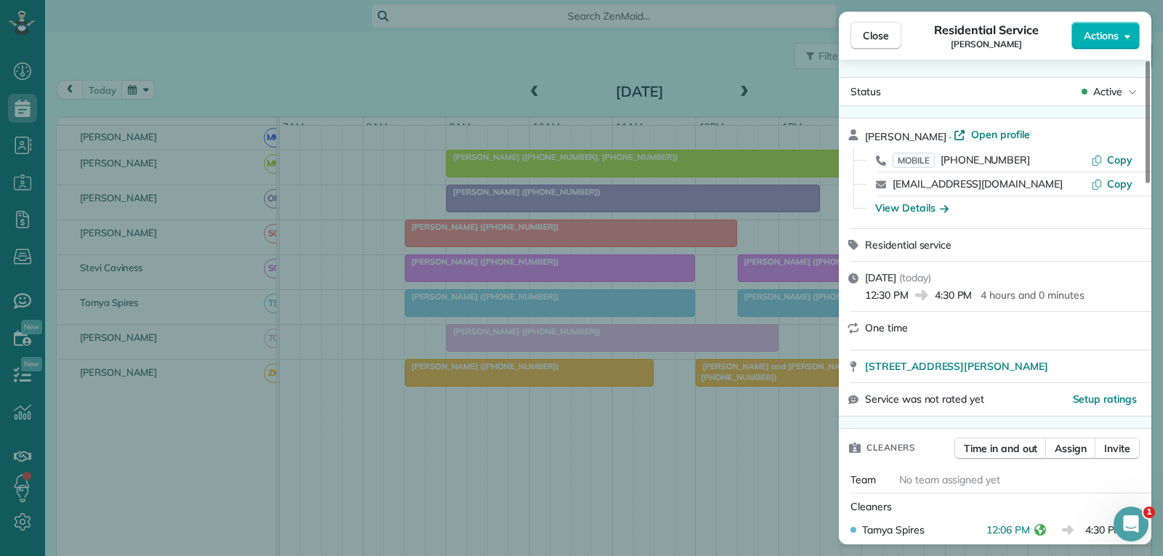
scroll to position [73, 0]
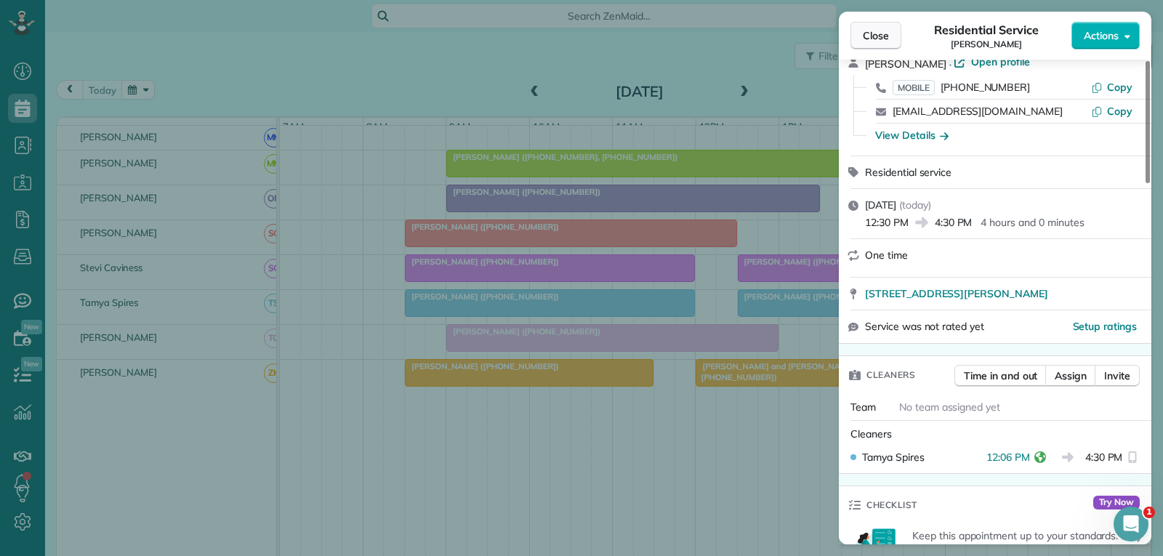
click at [885, 34] on span "Close" at bounding box center [875, 35] width 26 height 15
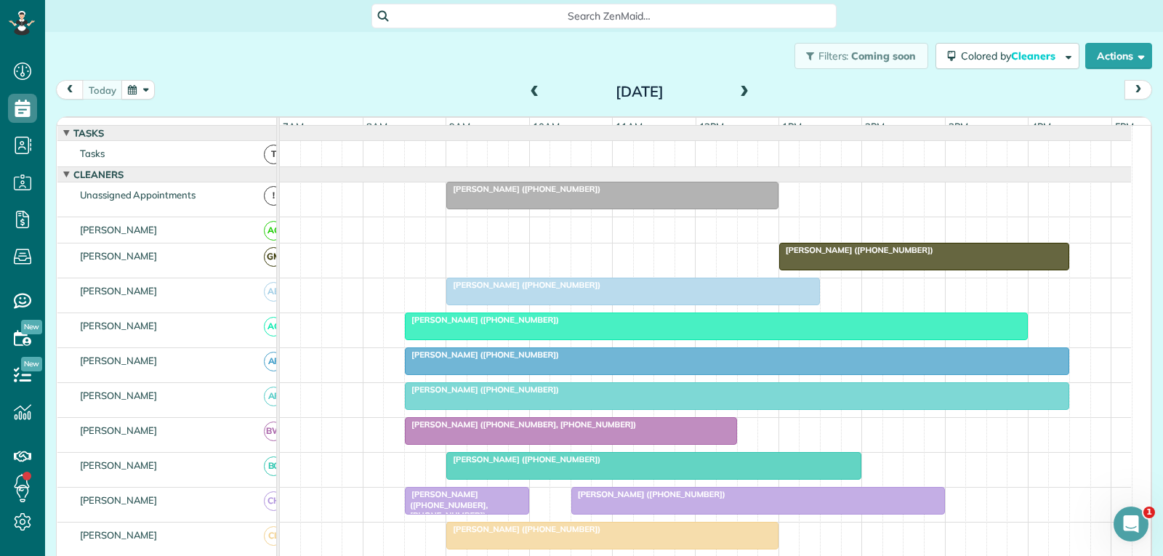
click at [610, 374] on div at bounding box center [736, 361] width 663 height 26
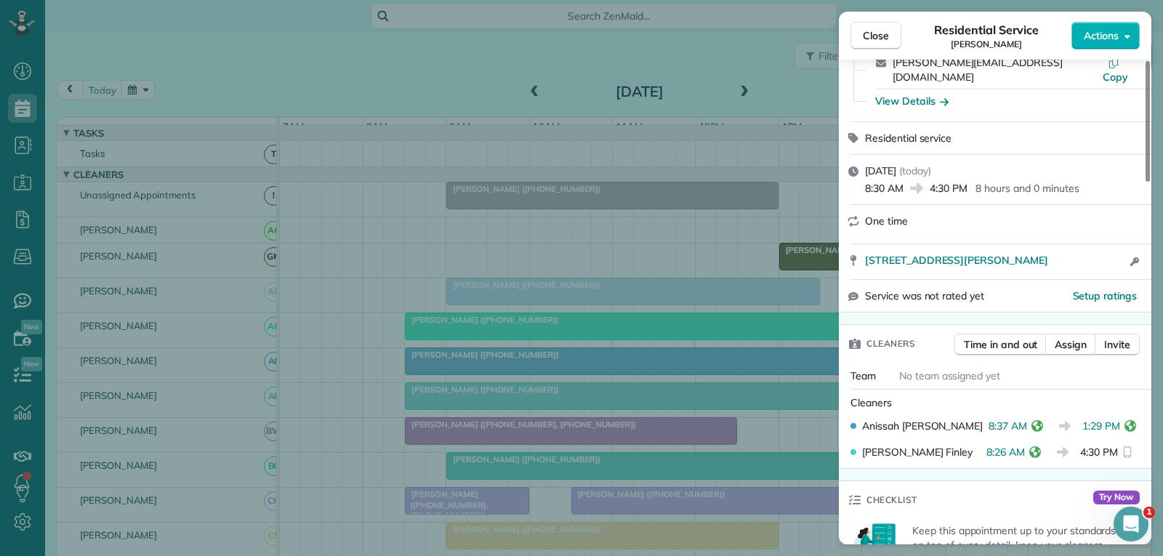
scroll to position [145, 0]
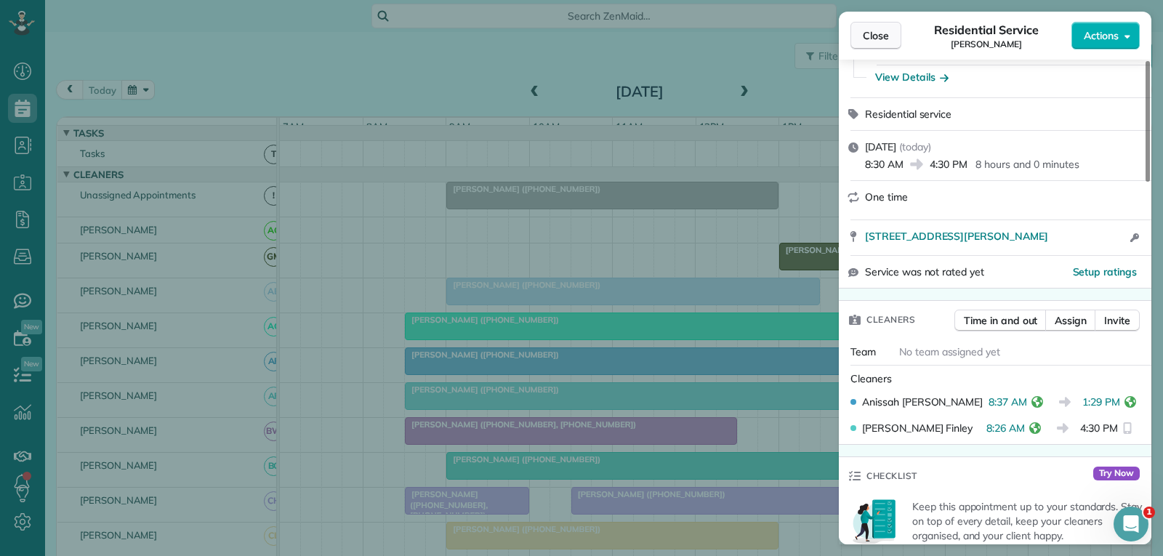
click at [874, 32] on span "Close" at bounding box center [875, 35] width 26 height 15
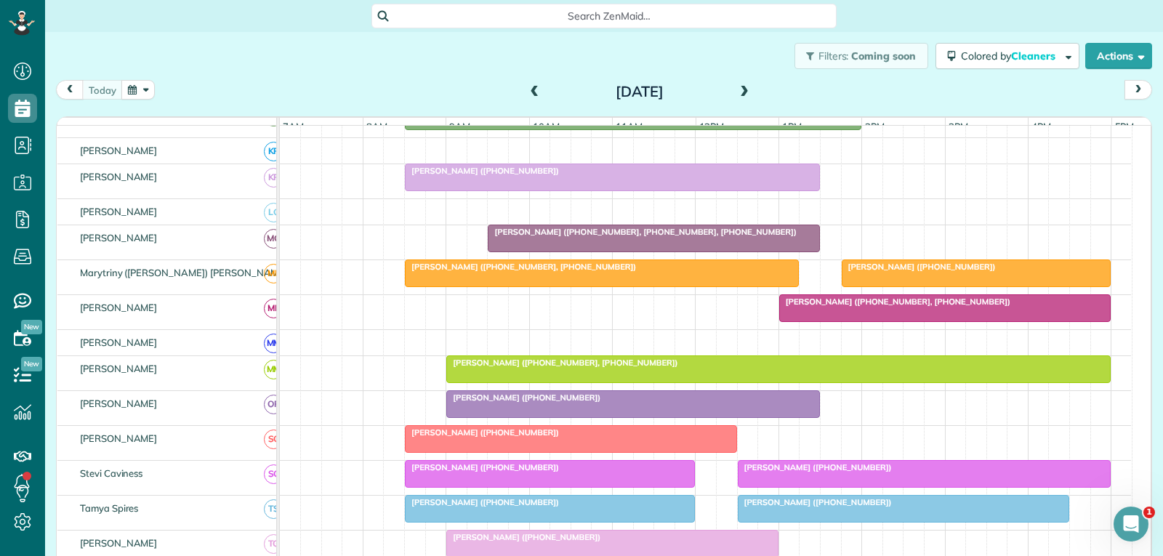
scroll to position [727, 0]
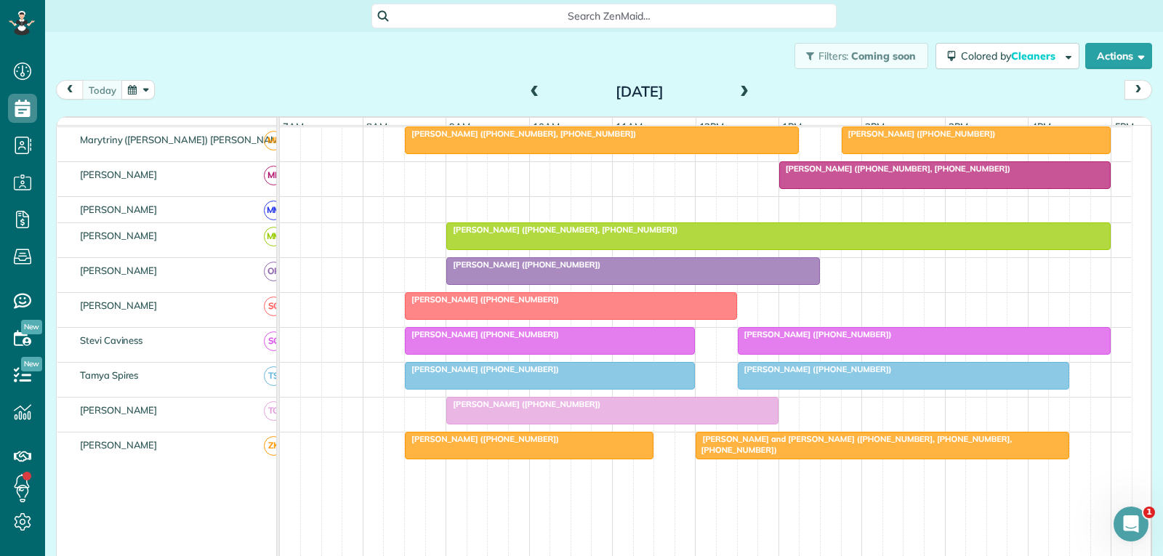
click at [551, 304] on div "[PERSON_NAME] ([PHONE_NUMBER])" at bounding box center [570, 299] width 323 height 10
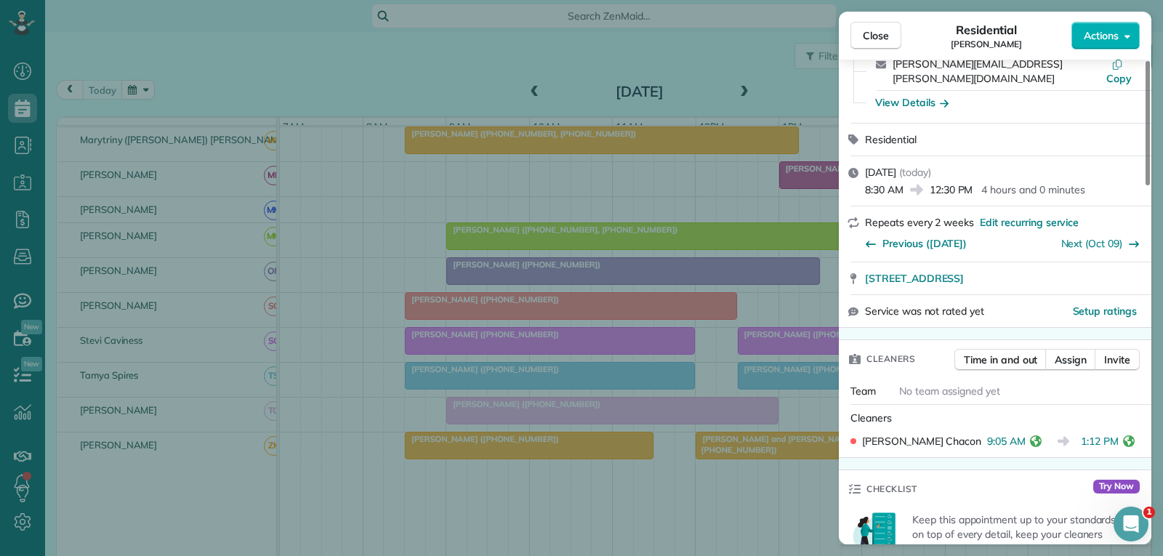
scroll to position [145, 0]
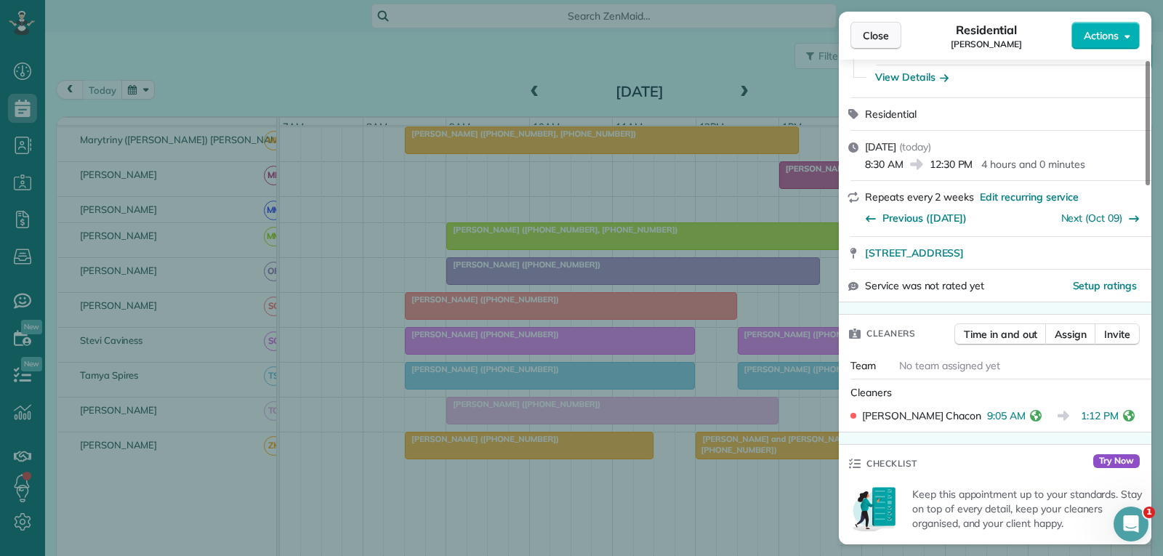
click at [884, 32] on span "Close" at bounding box center [875, 35] width 26 height 15
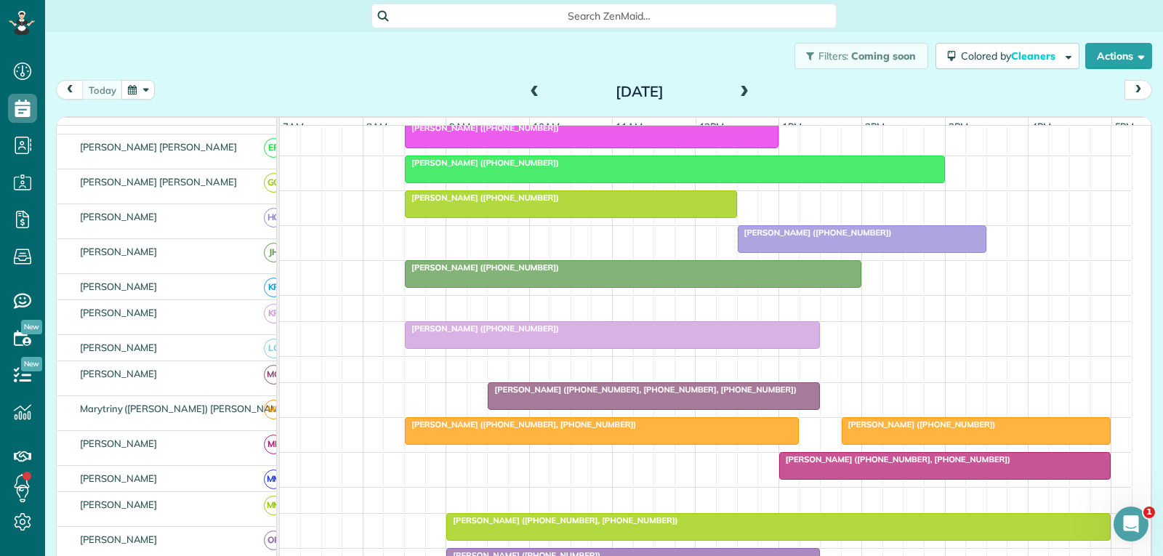
scroll to position [436, 0]
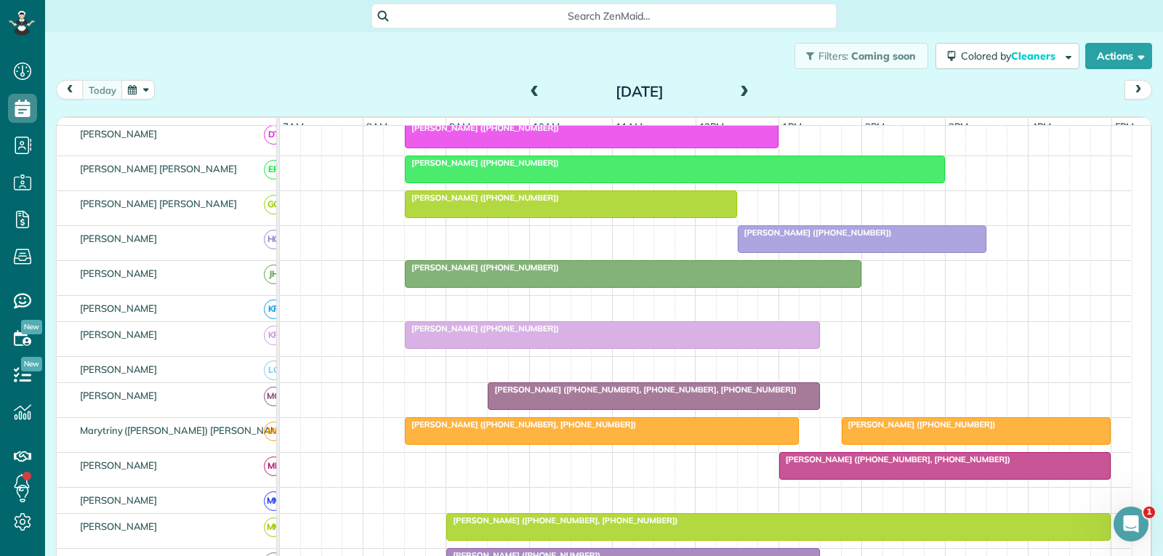
click at [611, 348] on div at bounding box center [611, 335] width 413 height 26
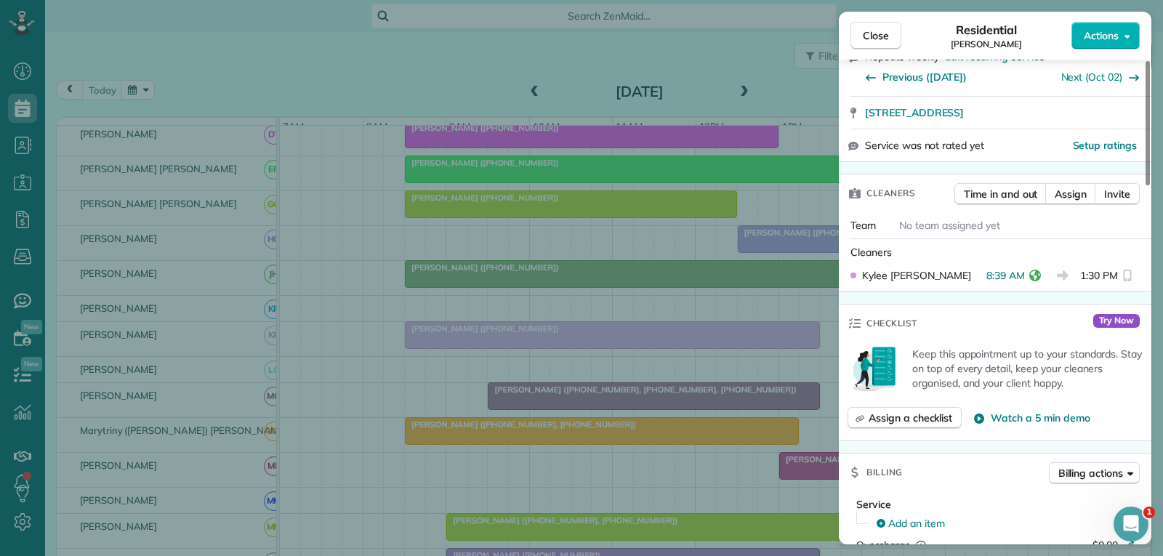
scroll to position [291, 0]
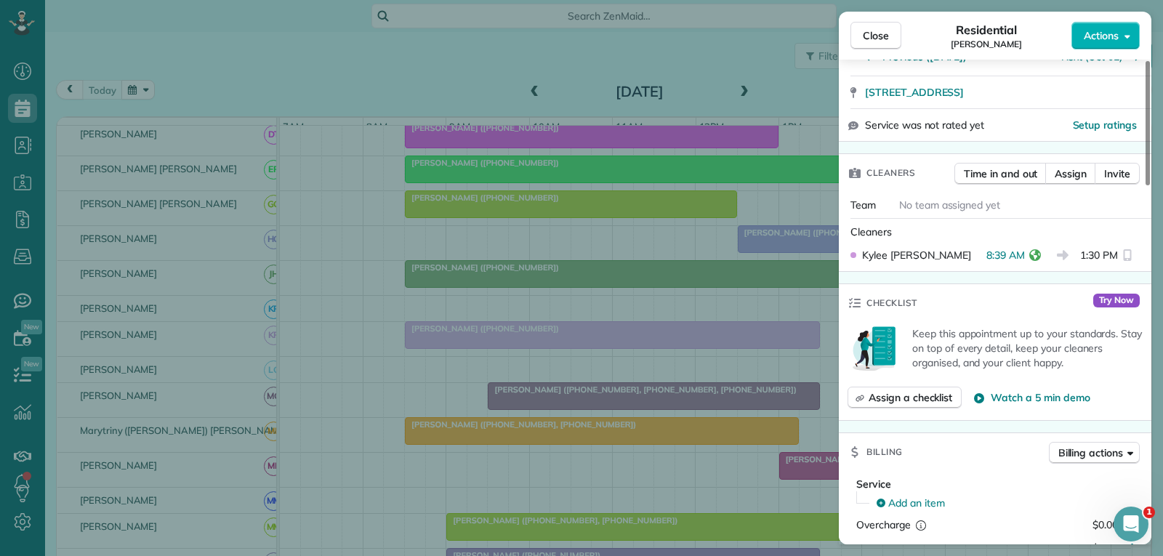
drag, startPoint x: 883, startPoint y: 34, endPoint x: 870, endPoint y: 135, distance: 101.8
click at [883, 34] on span "Close" at bounding box center [875, 35] width 26 height 15
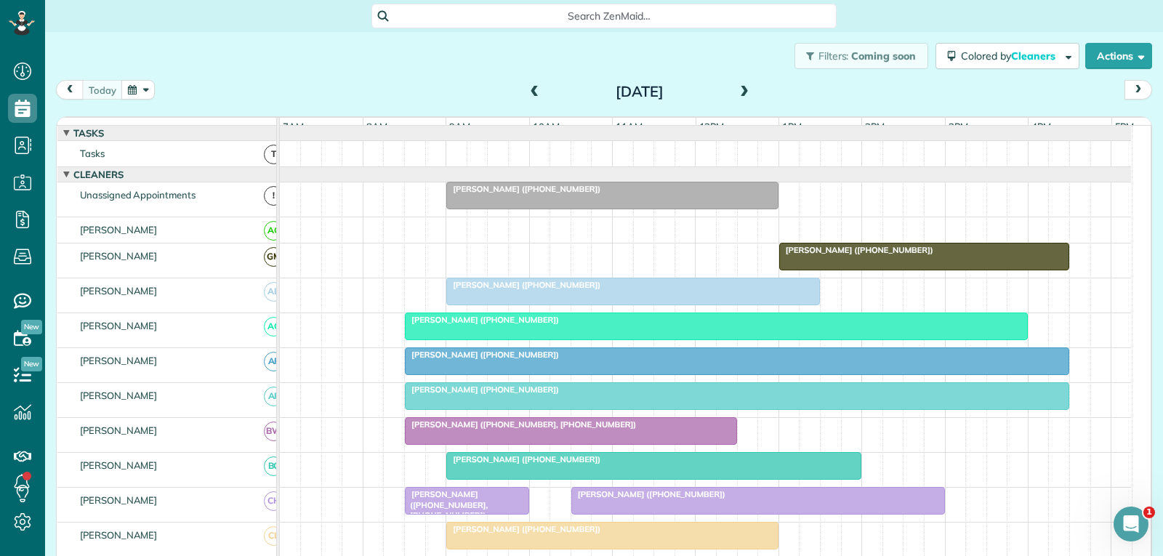
click at [615, 304] on div at bounding box center [633, 291] width 372 height 26
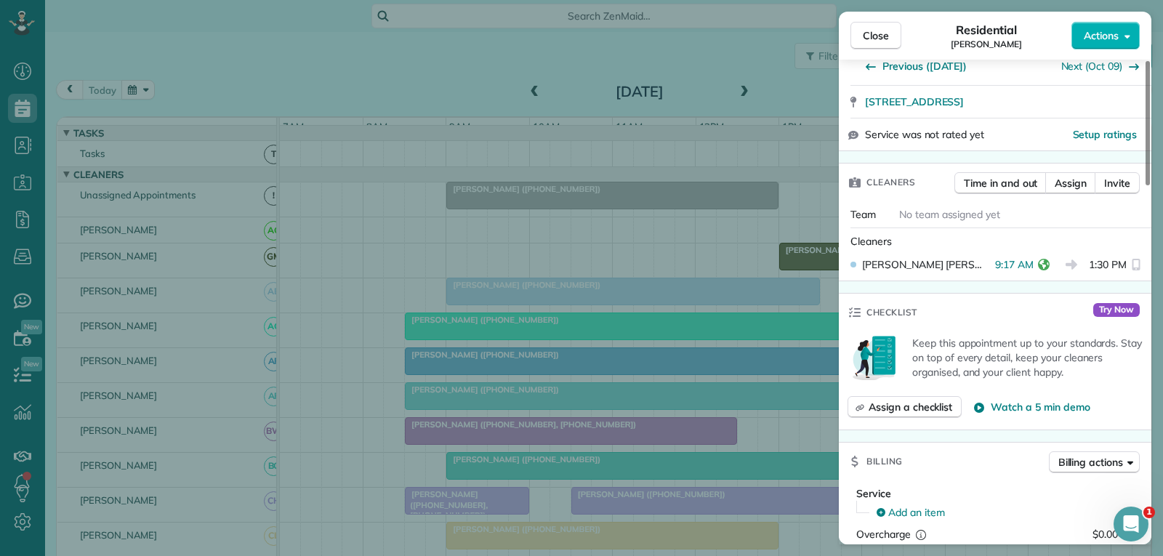
scroll to position [291, 0]
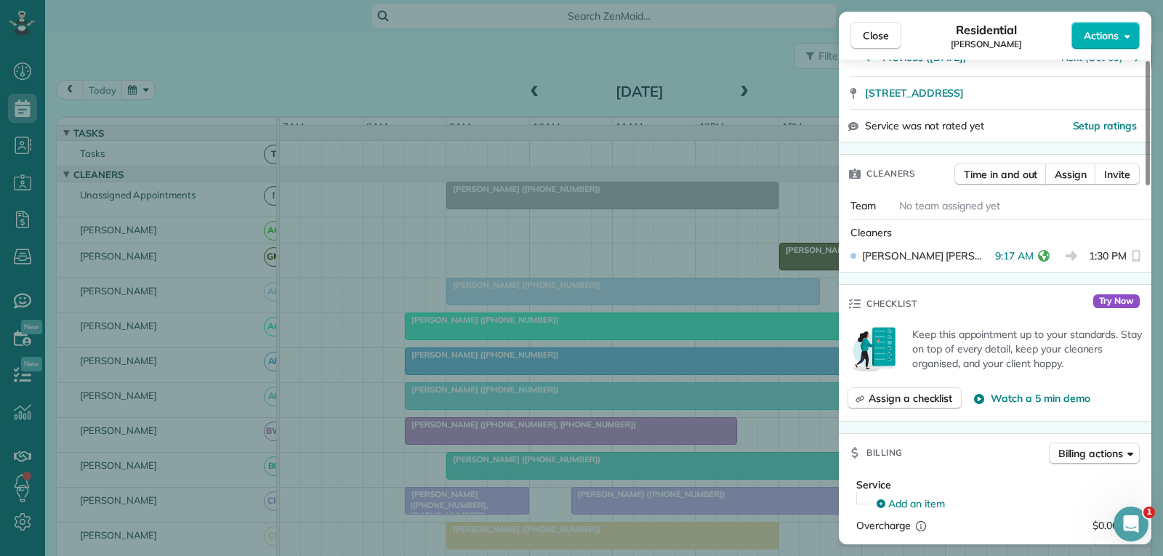
drag, startPoint x: 873, startPoint y: 35, endPoint x: 860, endPoint y: 54, distance: 23.2
click at [873, 34] on span "Close" at bounding box center [875, 35] width 26 height 15
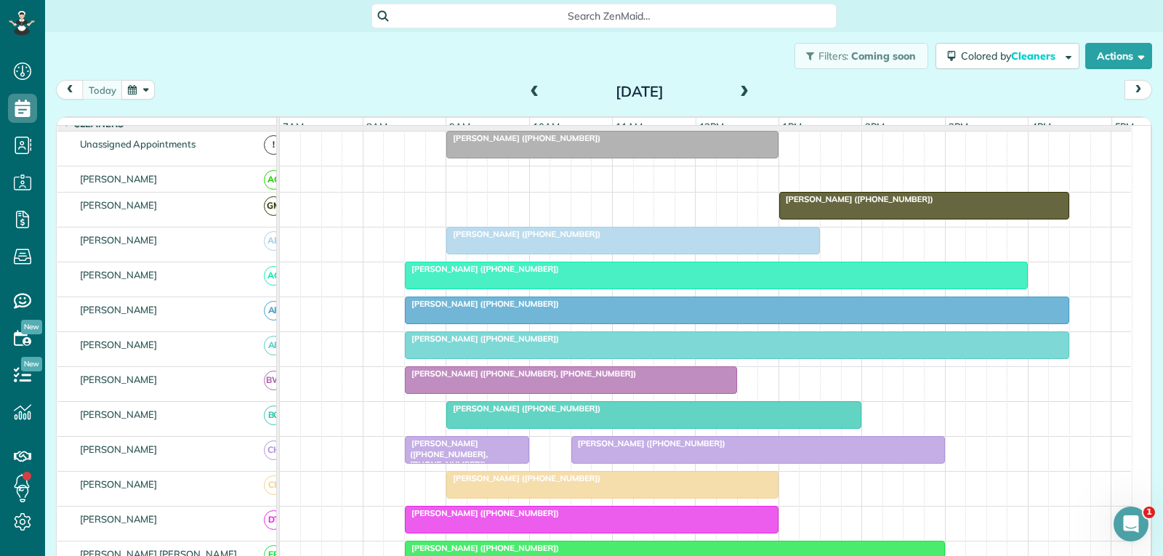
scroll to position [73, 0]
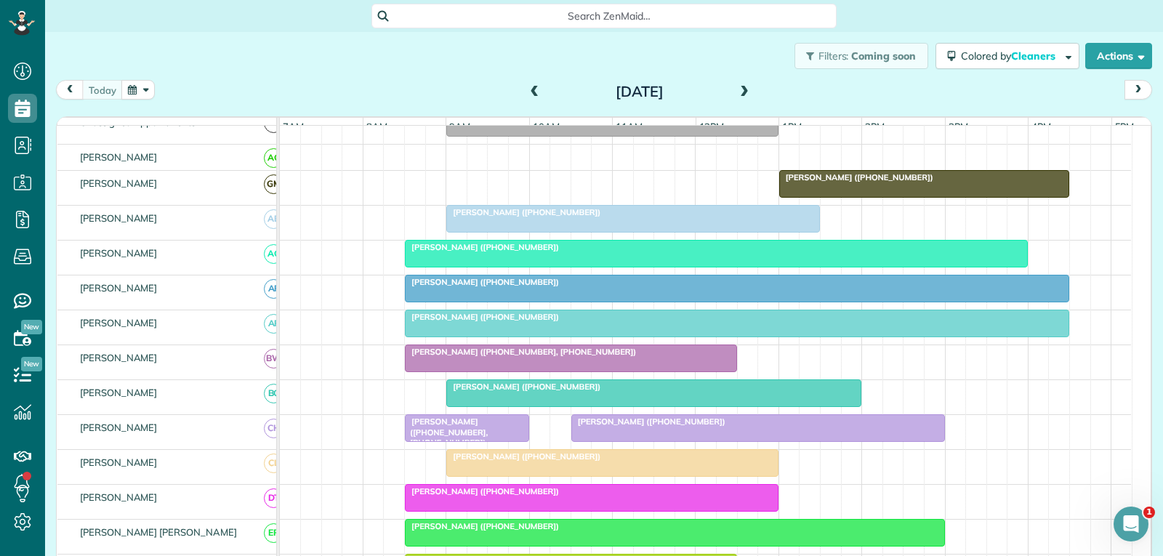
click at [689, 322] on div "[PERSON_NAME] ([PHONE_NUMBER])" at bounding box center [736, 317] width 655 height 10
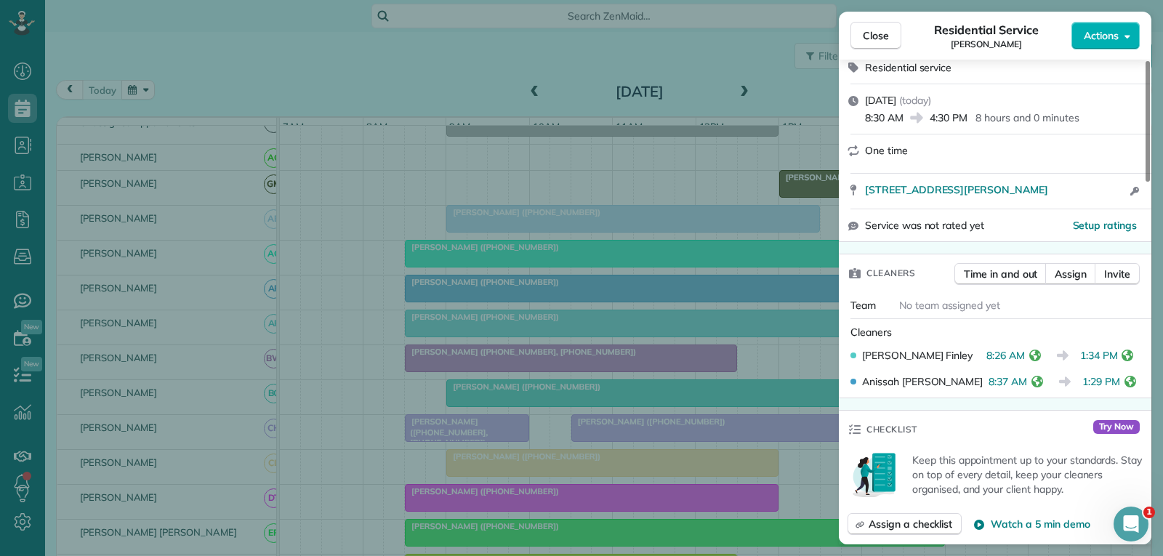
scroll to position [218, 0]
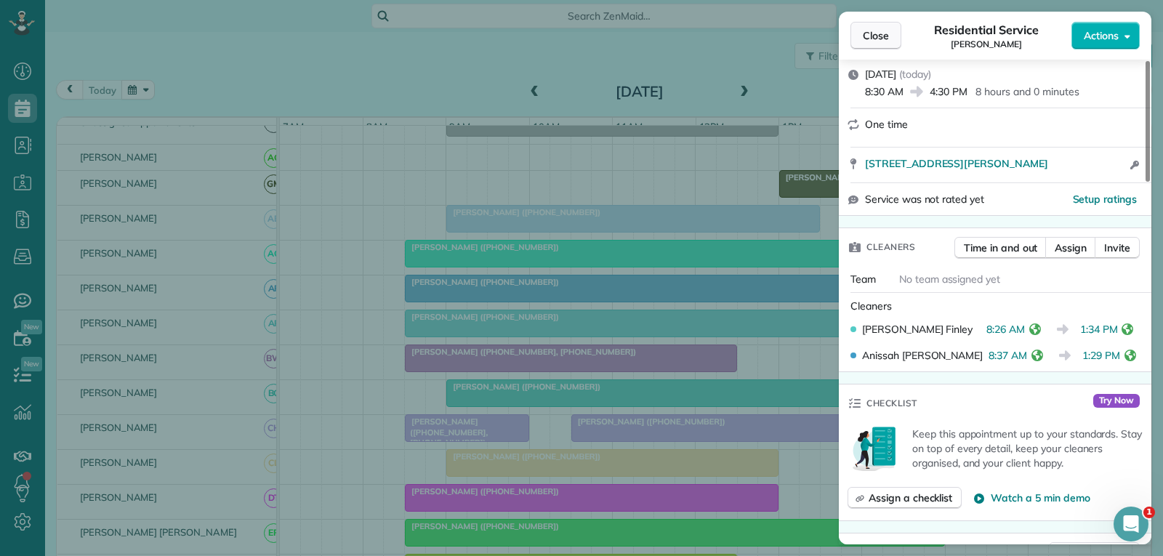
click at [882, 38] on span "Close" at bounding box center [875, 35] width 26 height 15
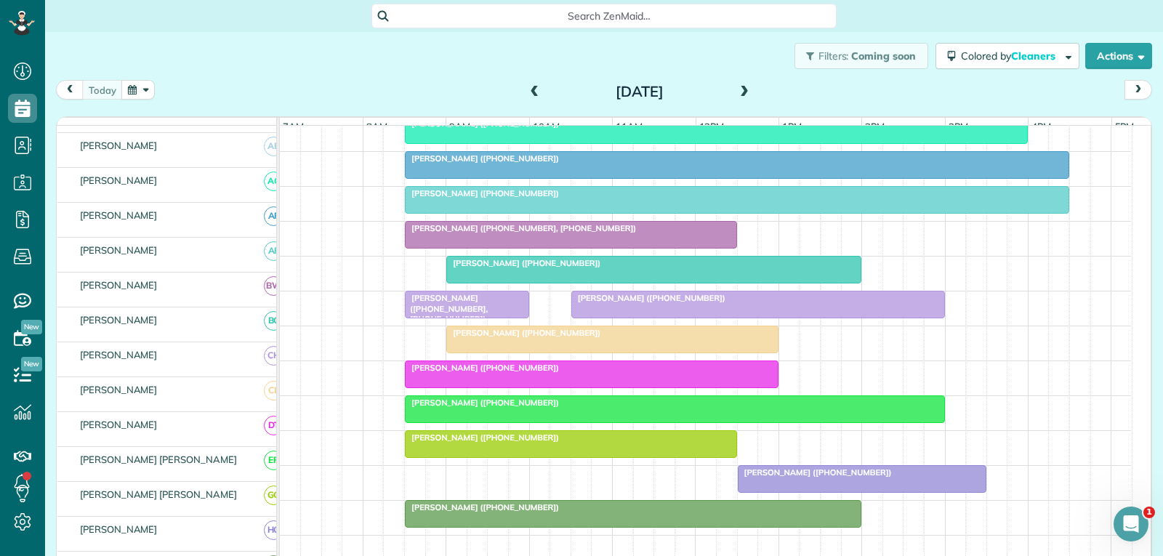
scroll to position [218, 0]
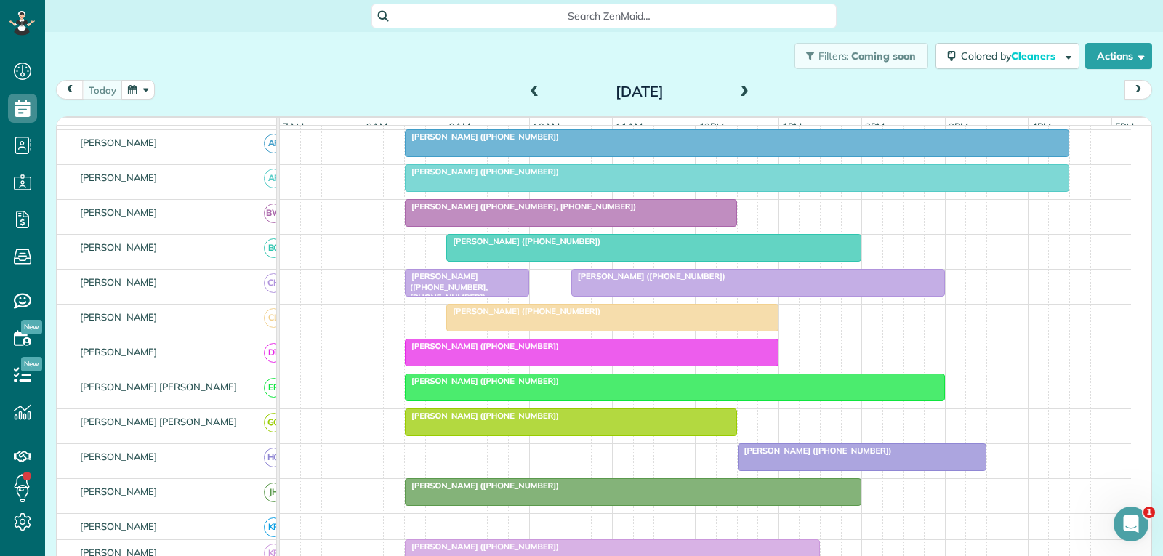
click at [716, 386] on div "[PERSON_NAME] ([PHONE_NUMBER])" at bounding box center [674, 381] width 530 height 10
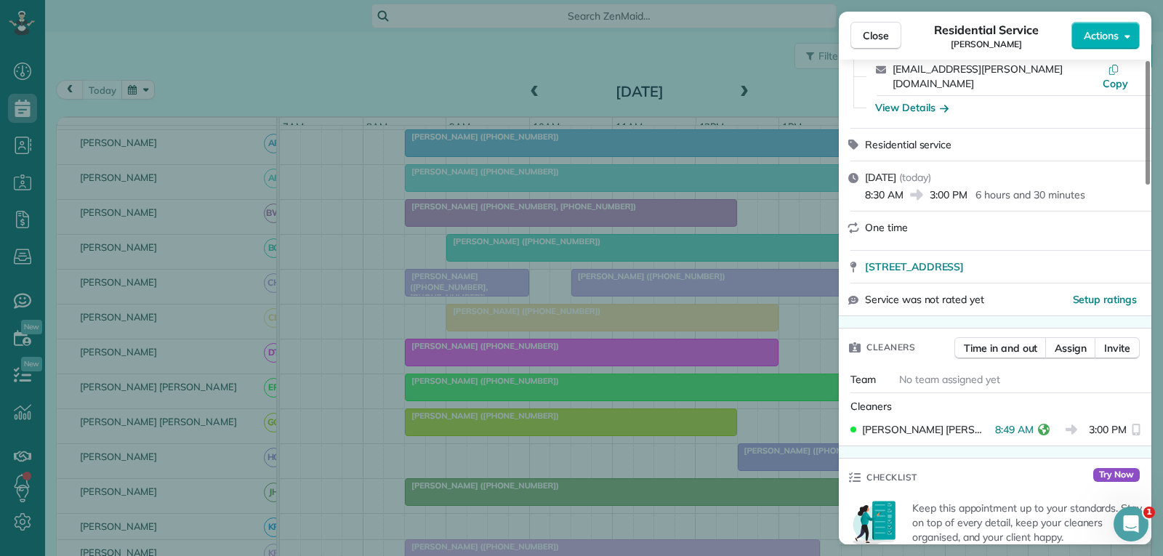
scroll to position [145, 0]
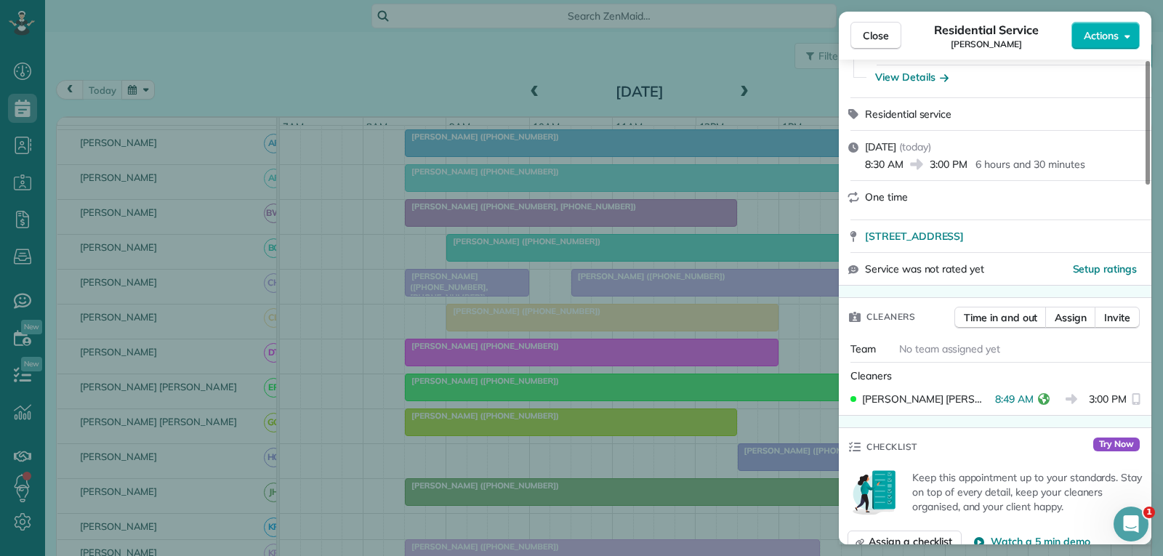
drag, startPoint x: 876, startPoint y: 35, endPoint x: 833, endPoint y: 108, distance: 85.4
click at [877, 35] on span "Close" at bounding box center [875, 35] width 26 height 15
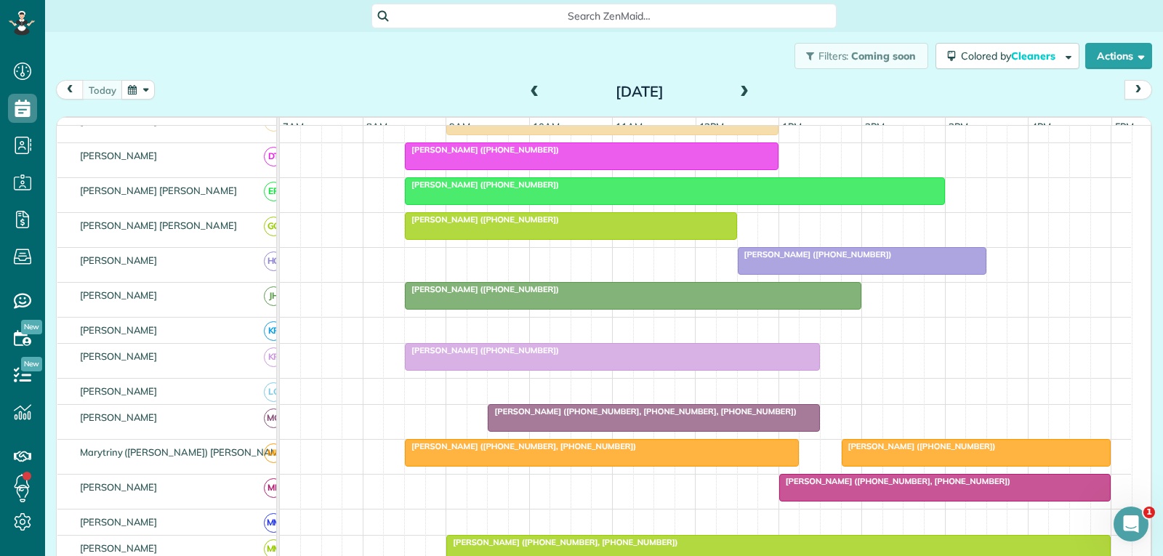
scroll to position [436, 0]
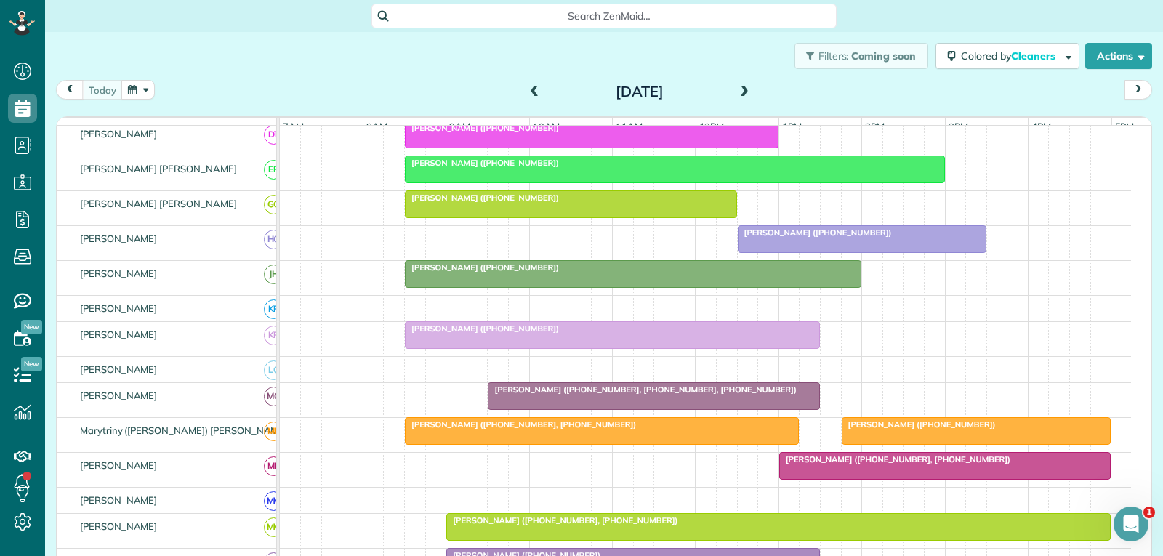
click at [668, 272] on div "[PERSON_NAME] ([PHONE_NUMBER])" at bounding box center [633, 267] width 448 height 10
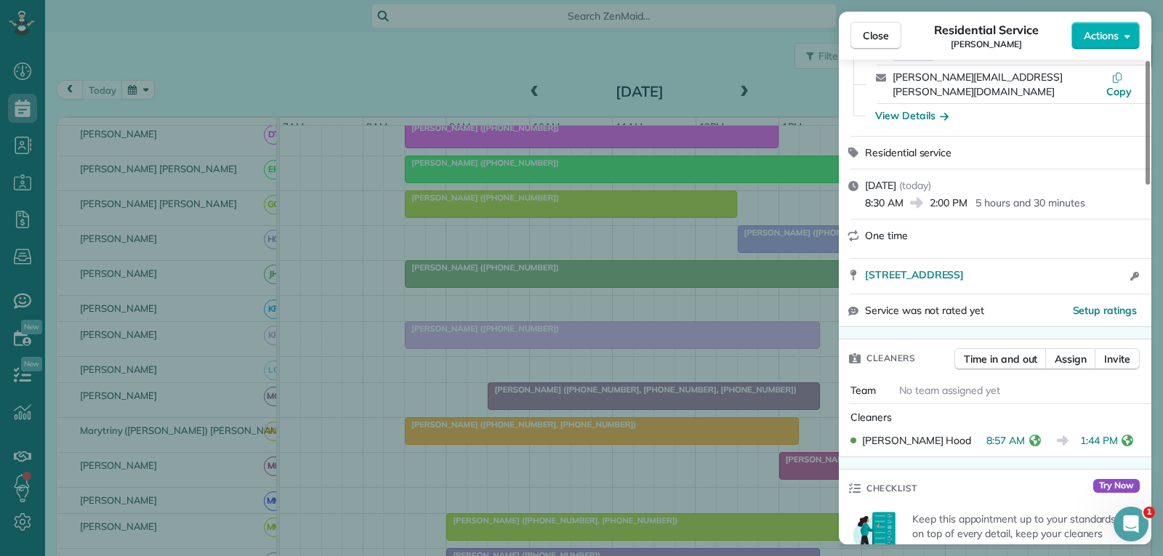
scroll to position [145, 0]
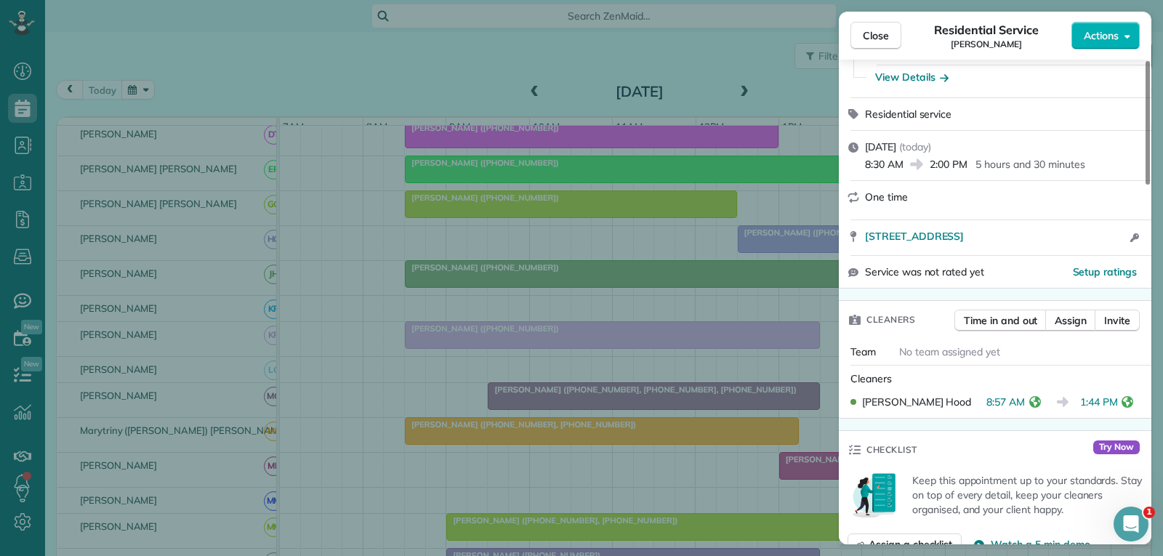
drag, startPoint x: 875, startPoint y: 38, endPoint x: 770, endPoint y: 103, distance: 123.4
click at [875, 37] on span "Close" at bounding box center [875, 35] width 26 height 15
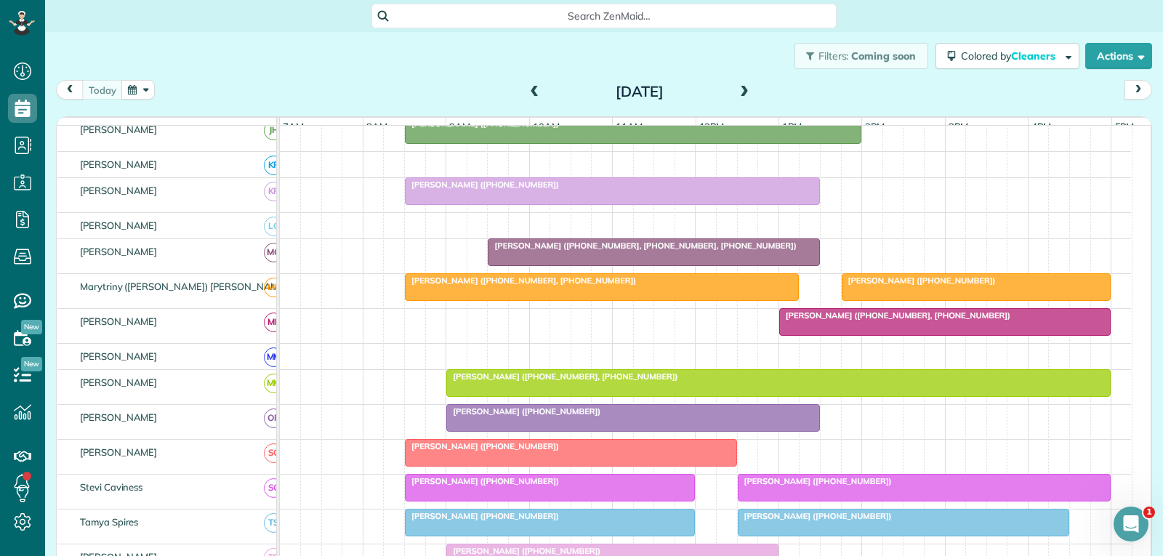
scroll to position [581, 0]
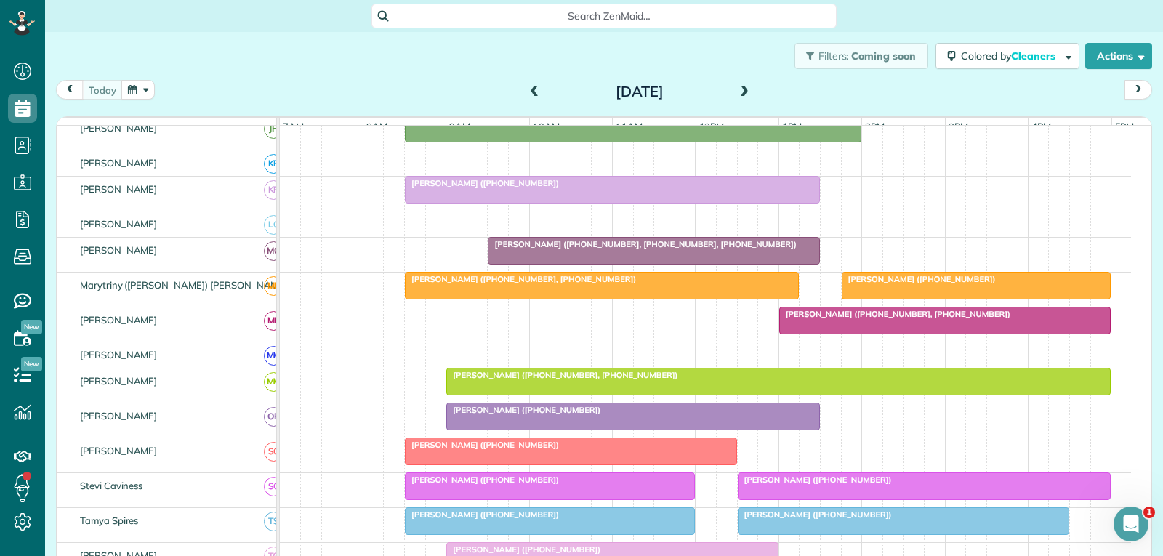
click at [642, 202] on div at bounding box center [611, 190] width 413 height 26
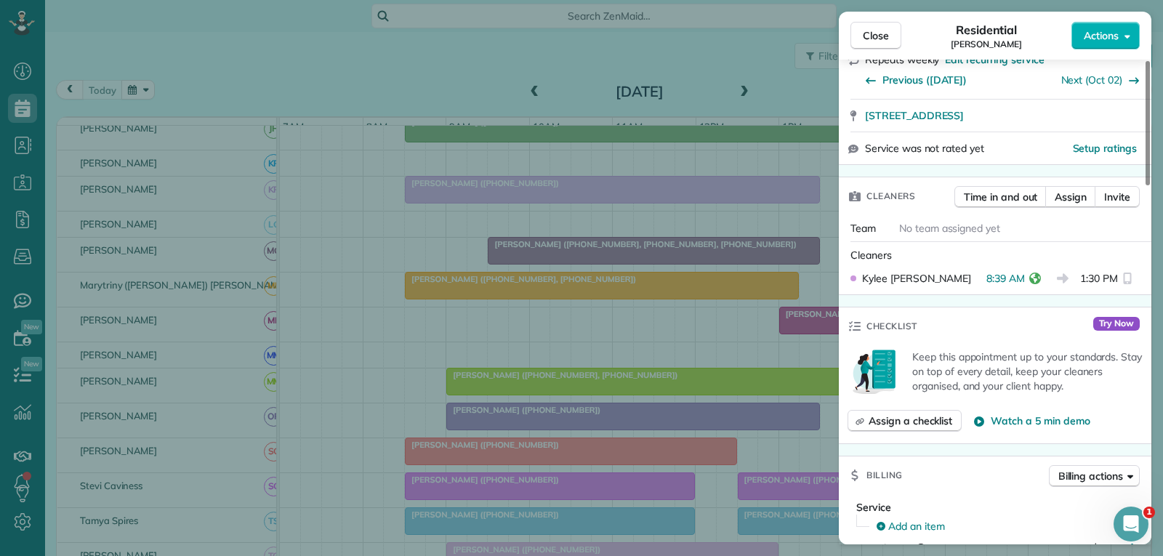
scroll to position [291, 0]
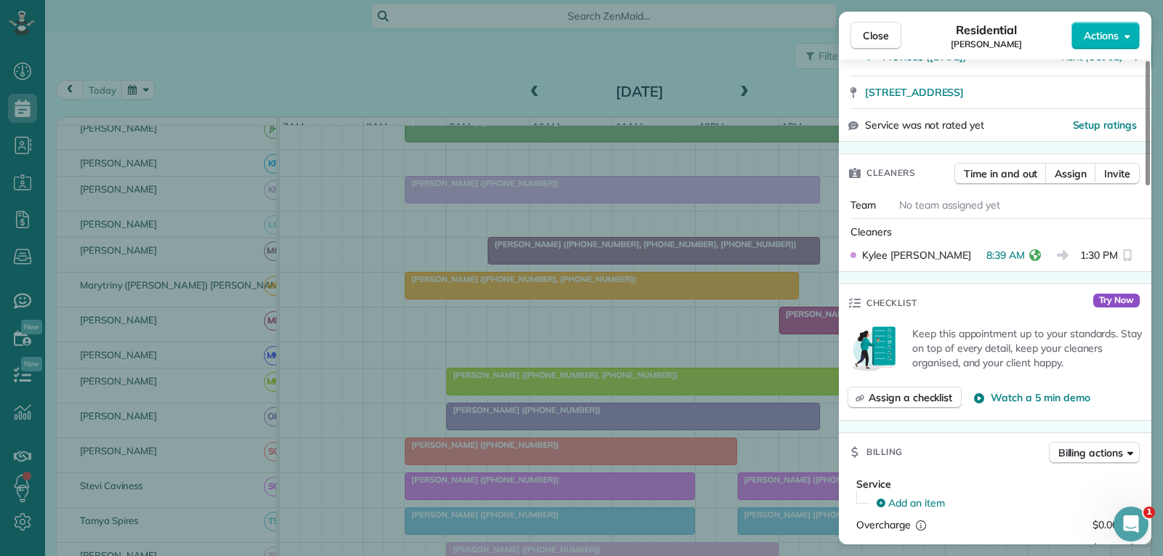
drag, startPoint x: 886, startPoint y: 37, endPoint x: 842, endPoint y: 84, distance: 64.8
click at [886, 37] on span "Close" at bounding box center [875, 35] width 26 height 15
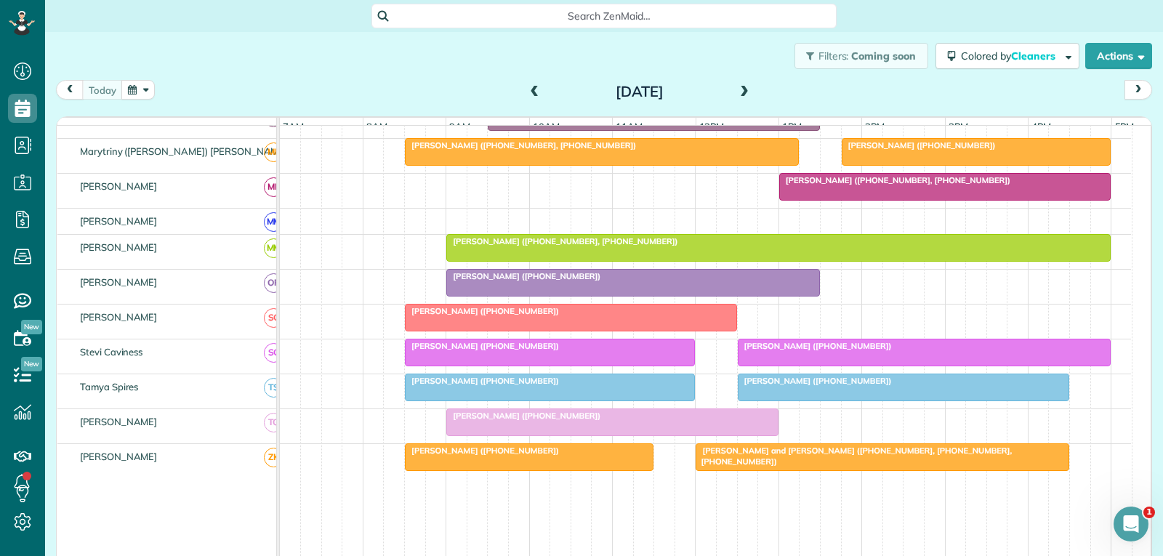
scroll to position [727, 0]
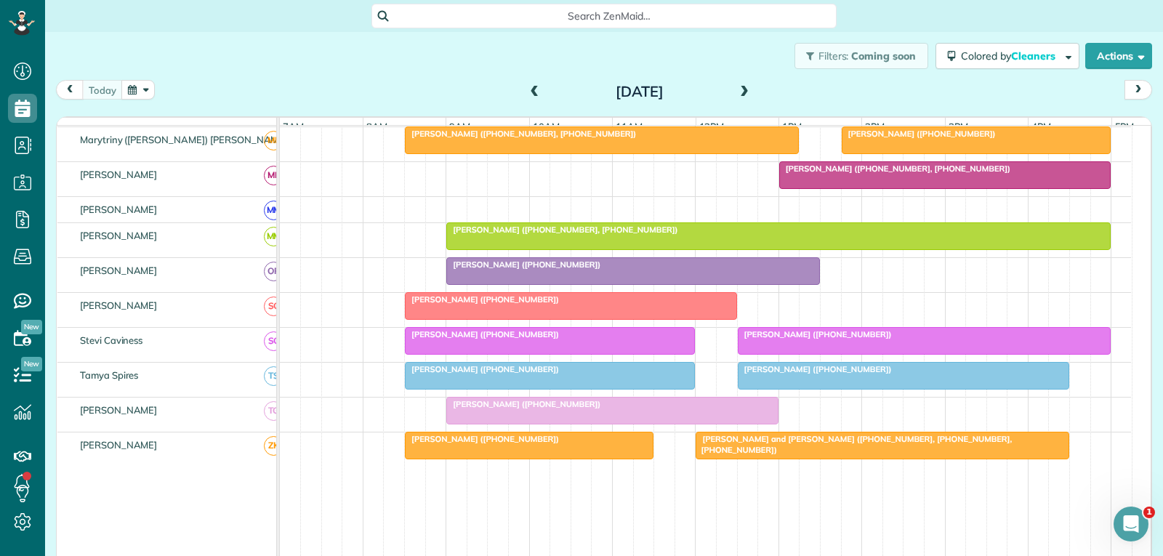
click at [675, 270] on div "[PERSON_NAME] ([PHONE_NUMBER])" at bounding box center [632, 264] width 365 height 10
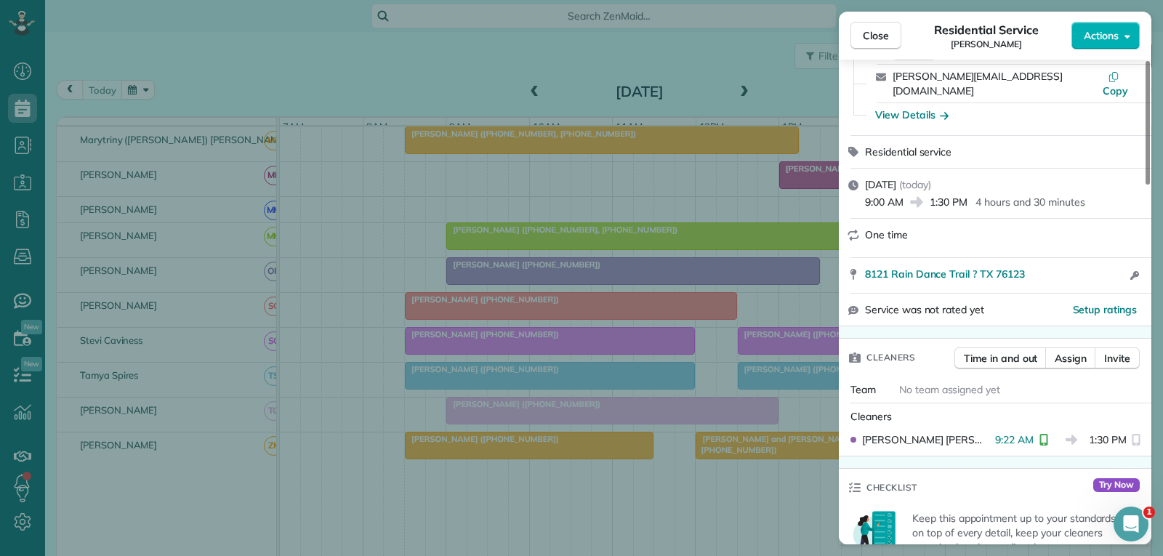
scroll to position [145, 0]
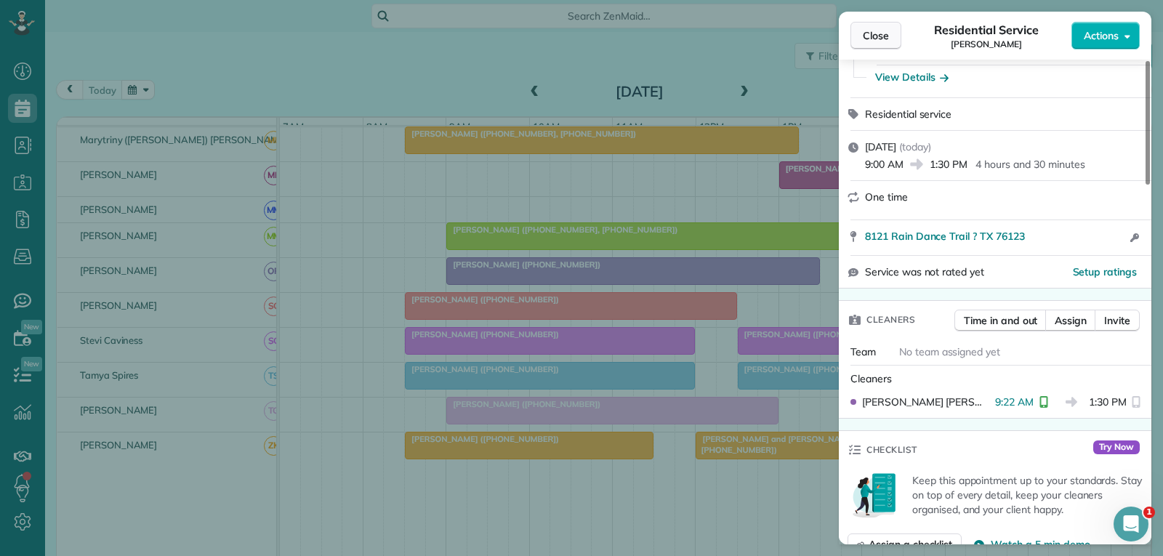
click at [886, 31] on span "Close" at bounding box center [875, 35] width 26 height 15
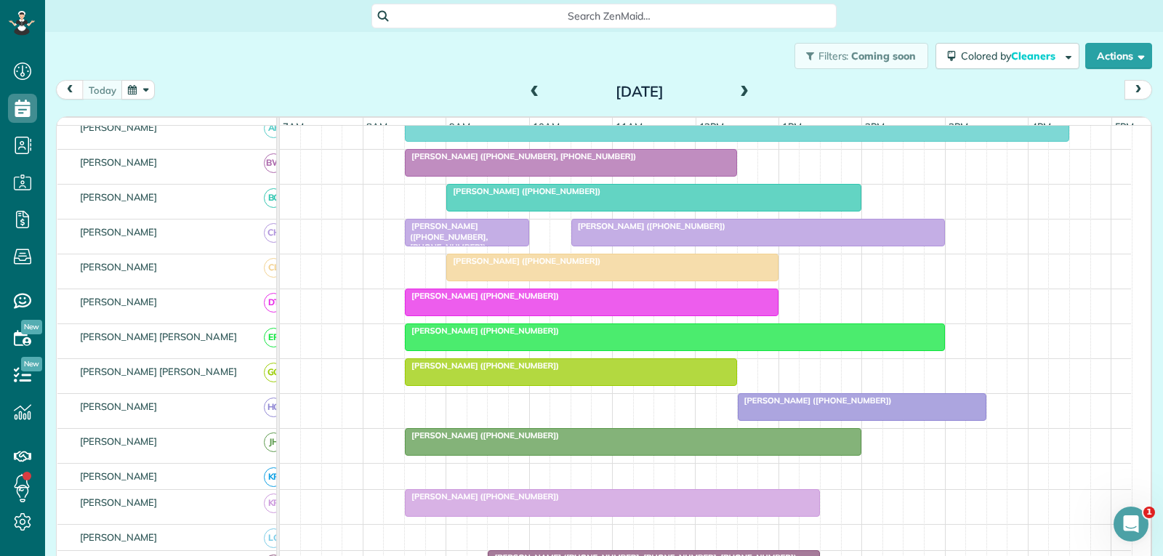
scroll to position [193, 0]
